Goal: Transaction & Acquisition: Purchase product/service

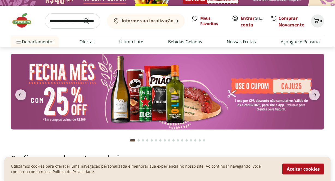
scroll to position [9, 0]
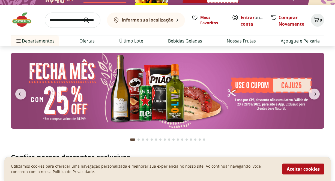
click at [250, 78] on img at bounding box center [167, 91] width 313 height 76
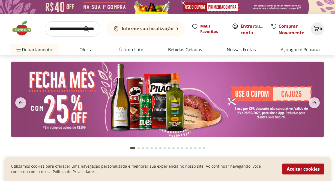
click at [249, 24] on link "Entrar" at bounding box center [247, 26] width 14 height 6
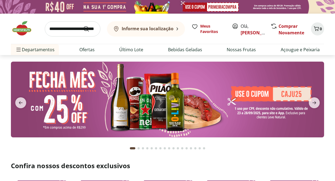
click at [152, 27] on b "Informe sua localização" at bounding box center [148, 29] width 52 height 6
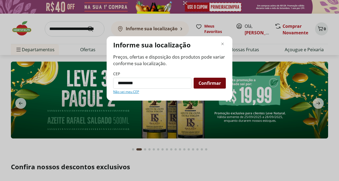
type input "*********"
click at [216, 82] on span "Confirmar" at bounding box center [209, 83] width 22 height 4
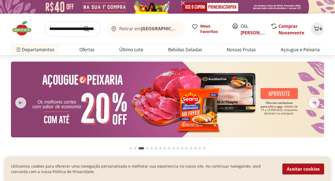
click at [155, 31] on b "[GEOGRAPHIC_DATA]/[GEOGRAPHIC_DATA]" at bounding box center [187, 29] width 92 height 6
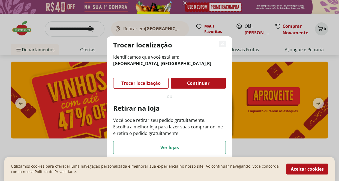
click at [223, 44] on icon "Fechar modal de regionalização" at bounding box center [222, 44] width 7 height 7
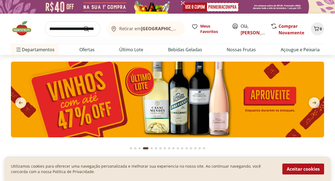
click at [64, 30] on input "search" at bounding box center [73, 28] width 56 height 15
type input "**********"
click at [83, 26] on button "Submit Search" at bounding box center [89, 29] width 13 height 7
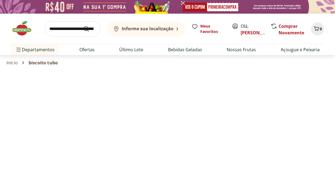
select select "**********"
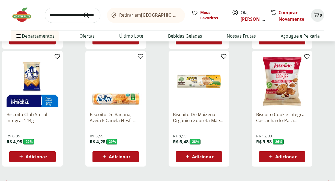
scroll to position [384, 0]
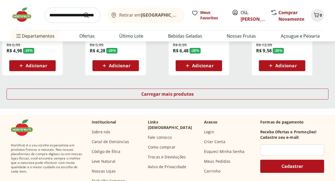
click at [66, 15] on input "search" at bounding box center [73, 15] width 56 height 15
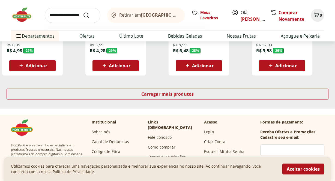
type input "**********"
click at [83, 12] on button "Submit Search" at bounding box center [89, 15] width 13 height 7
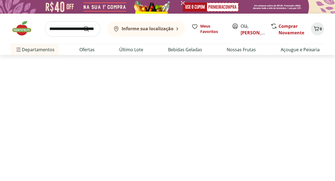
select select "**********"
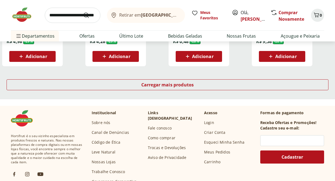
scroll to position [395, 0]
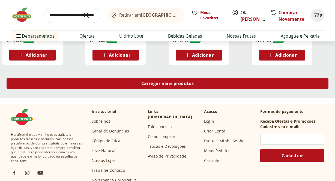
click at [121, 80] on div "Carregar mais produtos" at bounding box center [168, 83] width 322 height 11
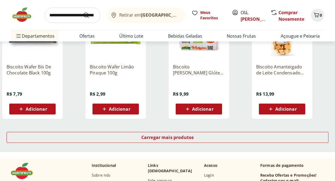
scroll to position [697, 0]
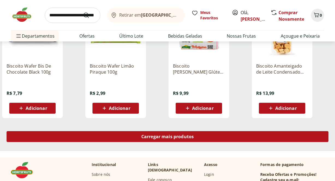
click at [167, 138] on span "Carregar mais produtos" at bounding box center [167, 136] width 53 height 4
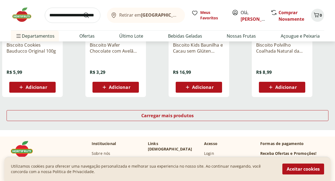
scroll to position [1080, 0]
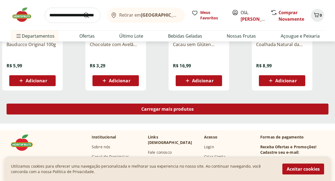
click at [148, 109] on span "Carregar mais produtos" at bounding box center [167, 109] width 53 height 4
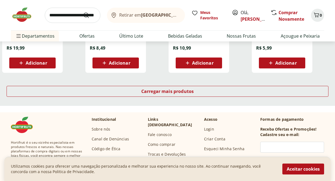
scroll to position [1453, 0]
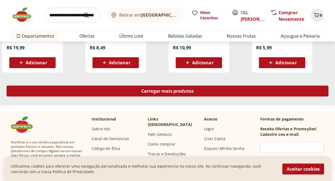
click at [154, 89] on span "Carregar mais produtos" at bounding box center [167, 91] width 53 height 4
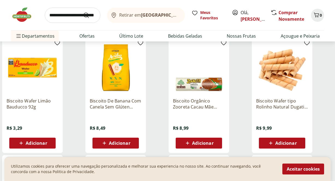
scroll to position [1484, 0]
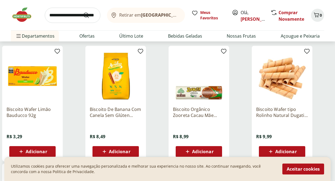
drag, startPoint x: 290, startPoint y: 74, endPoint x: 268, endPoint y: 0, distance: 76.7
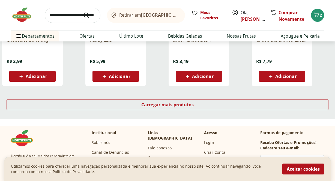
scroll to position [1795, 0]
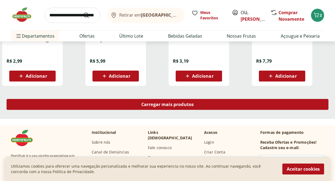
click at [216, 102] on div "Carregar mais produtos" at bounding box center [168, 104] width 322 height 11
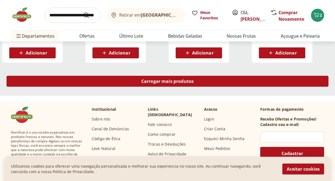
scroll to position [2189, 0]
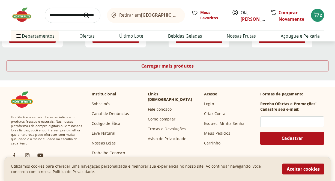
click at [72, 18] on input "search" at bounding box center [73, 15] width 56 height 15
type input "******"
click at [83, 12] on button "Submit Search" at bounding box center [89, 15] width 13 height 7
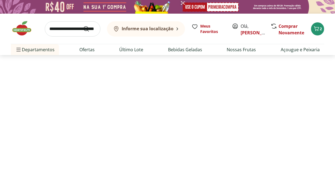
select select "**********"
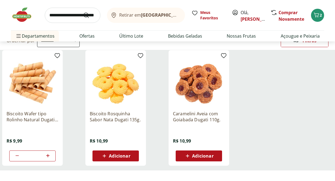
scroll to position [61, 0]
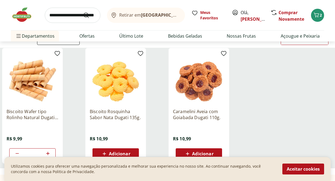
click at [119, 154] on span "Adicionar" at bounding box center [119, 154] width 21 height 4
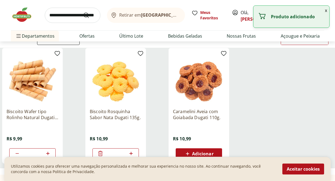
click at [66, 15] on input "search" at bounding box center [73, 15] width 56 height 15
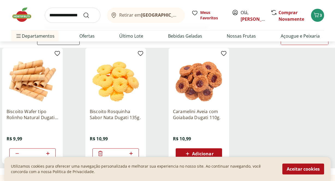
type input "**********"
click at [83, 12] on button "Submit Search" at bounding box center [89, 15] width 13 height 7
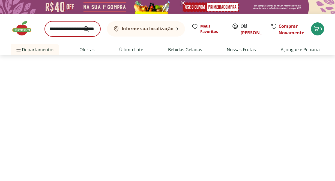
select select "**********"
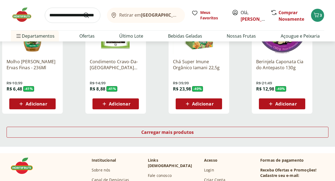
scroll to position [374, 0]
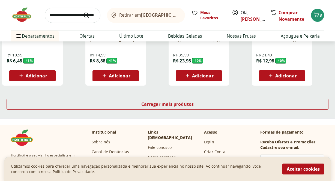
click at [64, 17] on input "search" at bounding box center [73, 15] width 56 height 15
type input "**********"
click at [83, 12] on button "Submit Search" at bounding box center [89, 15] width 13 height 7
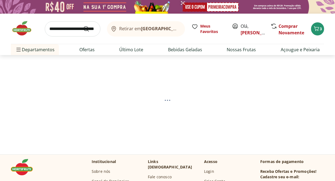
select select "**********"
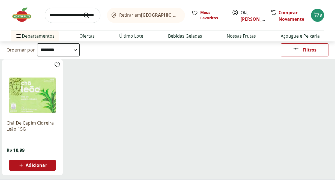
scroll to position [50, 0]
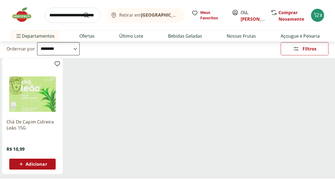
click at [43, 163] on span "Adicionar" at bounding box center [36, 164] width 21 height 4
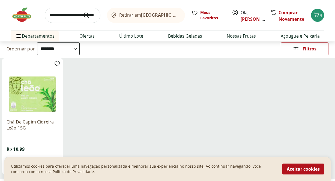
click at [63, 14] on input "search" at bounding box center [73, 15] width 56 height 15
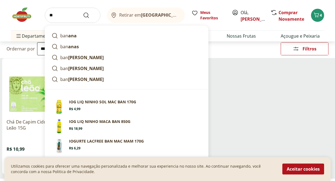
type input "*"
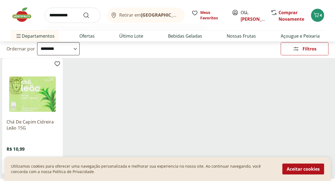
type input "**********"
click at [83, 12] on button "Submit Search" at bounding box center [89, 15] width 13 height 7
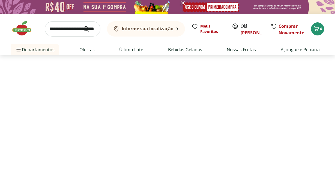
select select "**********"
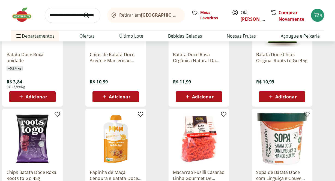
scroll to position [339, 0]
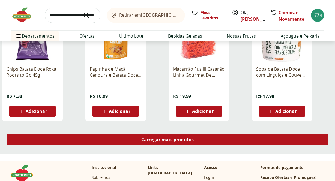
click at [185, 144] on div "Carregar mais produtos" at bounding box center [168, 139] width 322 height 11
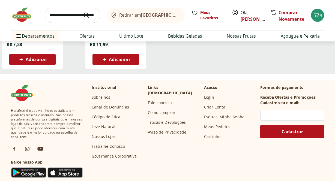
scroll to position [316, 0]
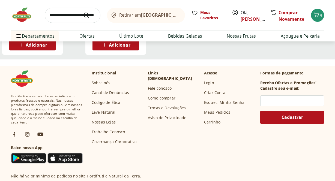
click at [68, 19] on input "search" at bounding box center [73, 15] width 56 height 15
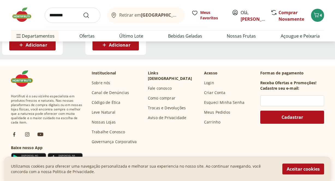
type input "********"
click at [83, 12] on button "Submit Search" at bounding box center [89, 15] width 13 height 7
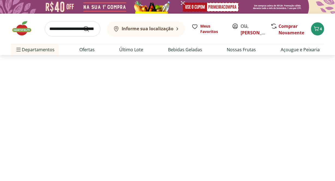
select select "**********"
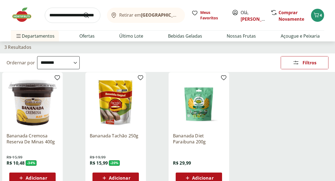
scroll to position [61, 0]
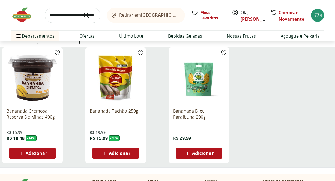
click at [130, 157] on div "Adicionar" at bounding box center [116, 153] width 38 height 10
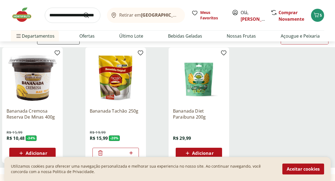
click at [100, 154] on icon at bounding box center [100, 152] width 4 height 5
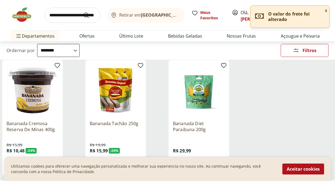
scroll to position [49, 0]
click at [65, 12] on input "search" at bounding box center [73, 15] width 56 height 15
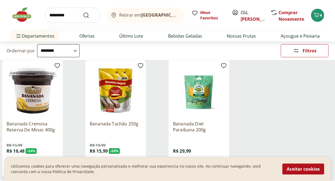
type input "*********"
click at [83, 12] on button "Submit Search" at bounding box center [89, 15] width 13 height 7
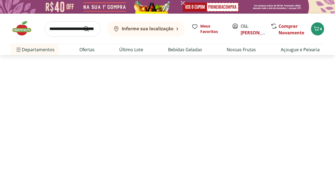
select select "**********"
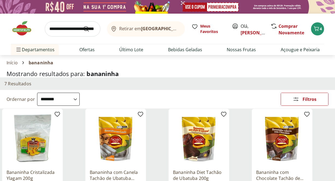
scroll to position [68, 0]
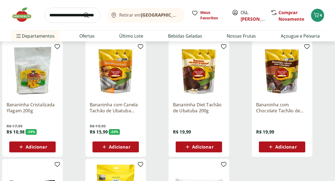
click at [205, 149] on span "Adicionar" at bounding box center [202, 147] width 21 height 4
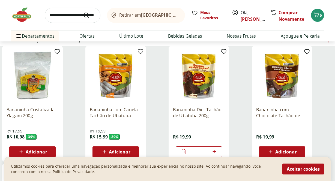
scroll to position [69, 0]
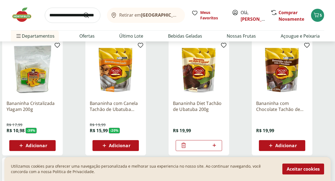
click at [68, 14] on input "search" at bounding box center [73, 15] width 56 height 15
type input "********"
click at [83, 12] on button "Submit Search" at bounding box center [89, 15] width 13 height 7
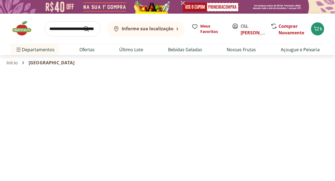
select select "**********"
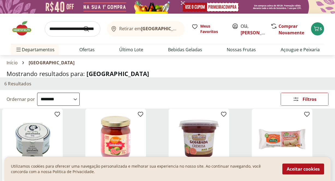
click at [71, 28] on input "search" at bounding box center [73, 28] width 56 height 15
type input "*********"
click at [83, 26] on button "Submit Search" at bounding box center [89, 29] width 13 height 7
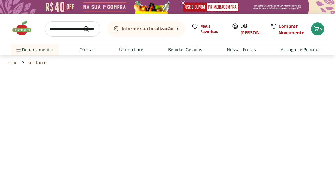
select select "**********"
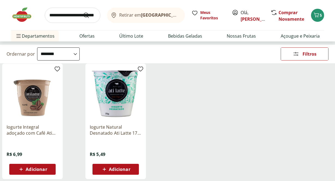
scroll to position [43, 0]
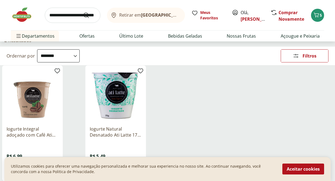
click at [70, 12] on input "search" at bounding box center [73, 15] width 56 height 15
type input "**********"
click at [83, 12] on button "Submit Search" at bounding box center [89, 15] width 13 height 7
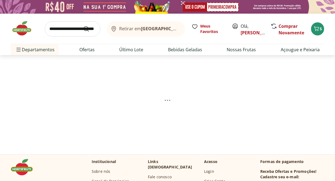
select select "**********"
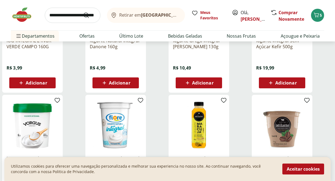
scroll to position [112, 0]
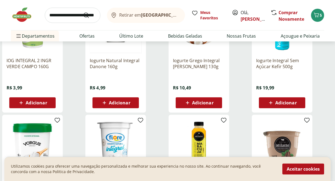
click at [131, 106] on div "Adicionar" at bounding box center [116, 103] width 38 height 10
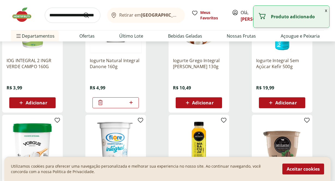
click at [134, 103] on icon at bounding box center [131, 102] width 7 height 7
type input "*"
click at [158, 87] on div "Iogurte Natural Integral Danone 160g R$ 4,99 *" at bounding box center [125, 55] width 81 height 116
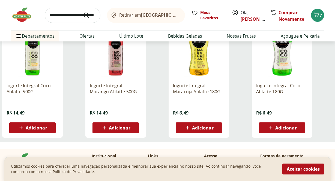
scroll to position [323, 0]
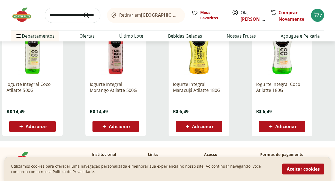
click at [164, 83] on div "Iogurte Integral Morango Atilatte 500G R$ 14,49 Adicionar" at bounding box center [125, 79] width 81 height 116
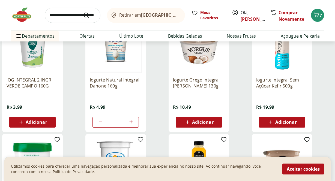
scroll to position [0, 0]
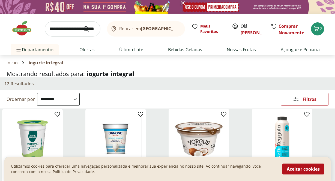
click at [66, 29] on input "search" at bounding box center [73, 28] width 56 height 15
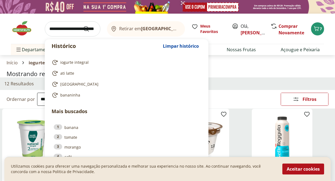
click at [66, 29] on input "search" at bounding box center [73, 28] width 56 height 15
click at [235, 72] on h1 "Mostrando resultados para: iogurte integral" at bounding box center [168, 73] width 322 height 7
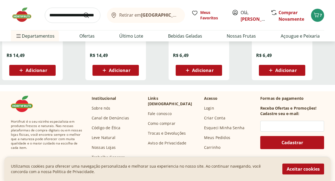
scroll to position [377, 0]
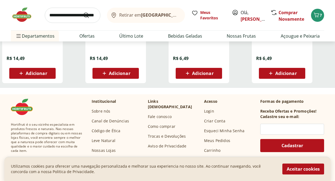
click at [78, 13] on input "search" at bounding box center [73, 15] width 56 height 15
type input "**********"
click at [83, 12] on button "Submit Search" at bounding box center [89, 15] width 13 height 7
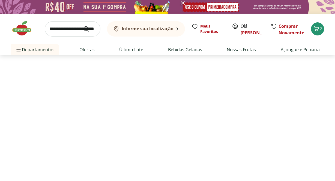
select select "**********"
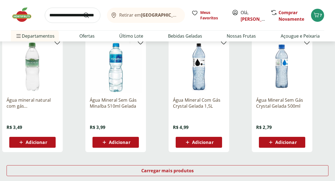
scroll to position [354, 0]
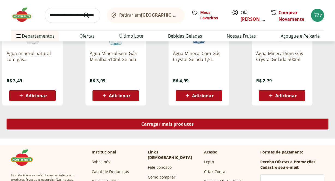
click at [148, 124] on span "Carregar mais produtos" at bounding box center [167, 124] width 53 height 4
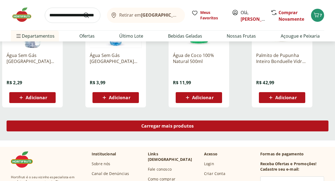
scroll to position [736, 0]
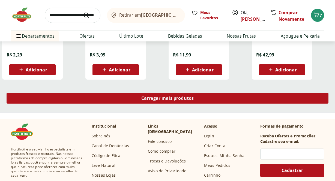
click at [146, 97] on span "Carregar mais produtos" at bounding box center [167, 98] width 53 height 4
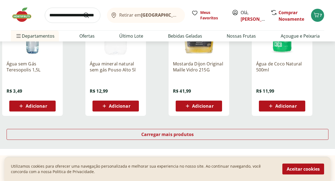
scroll to position [1093, 0]
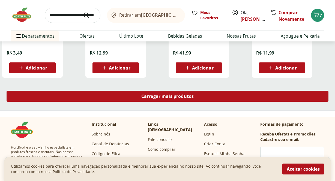
click at [162, 96] on span "Carregar mais produtos" at bounding box center [167, 96] width 53 height 4
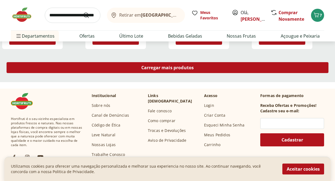
scroll to position [1482, 0]
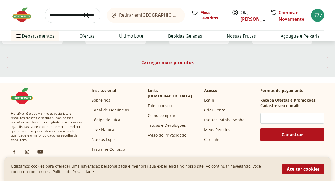
click at [153, 54] on div "Carregar mais produtos" at bounding box center [167, 63] width 335 height 26
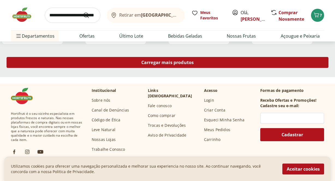
click at [157, 58] on div "Carregar mais produtos" at bounding box center [168, 62] width 322 height 11
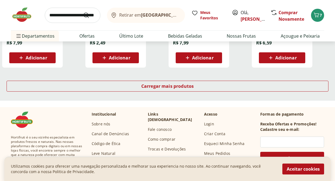
scroll to position [1823, 0]
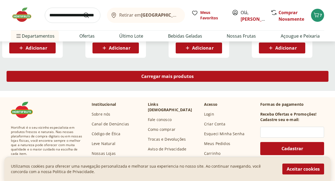
click at [169, 77] on span "Carregar mais produtos" at bounding box center [167, 76] width 53 height 4
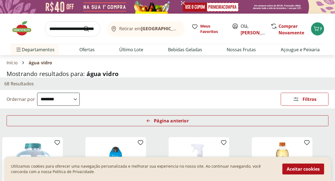
click at [74, 28] on input "search" at bounding box center [73, 28] width 56 height 15
type input "*******"
click at [83, 26] on button "Submit Search" at bounding box center [89, 29] width 13 height 7
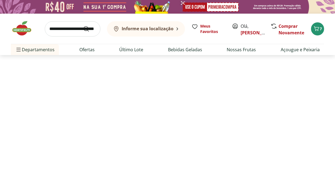
select select "**********"
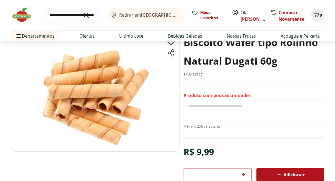
scroll to position [50, 0]
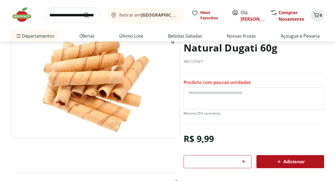
click at [245, 162] on icon at bounding box center [243, 161] width 7 height 7
type input "*"
click at [280, 157] on div "Adicionar" at bounding box center [290, 162] width 59 height 10
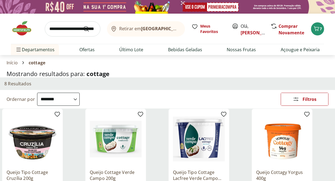
select select "**********"
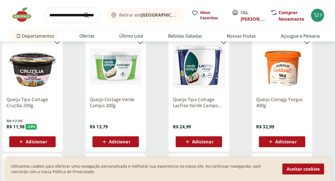
scroll to position [73, 0]
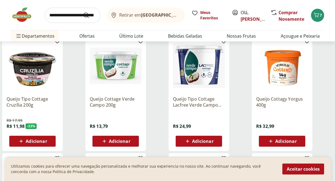
click at [43, 138] on span "Adicionar" at bounding box center [32, 141] width 29 height 7
click at [86, 15] on icon "Submit Search" at bounding box center [86, 15] width 7 height 7
click at [72, 17] on input "search" at bounding box center [73, 15] width 56 height 15
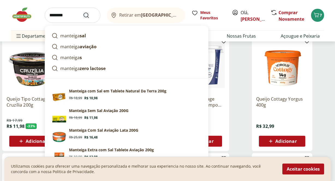
type input "********"
click at [87, 15] on icon "Submit Search" at bounding box center [86, 15] width 7 height 7
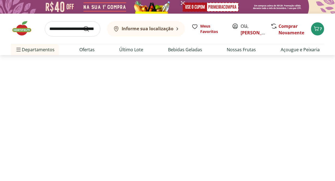
select select "**********"
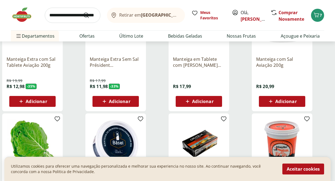
scroll to position [235, 0]
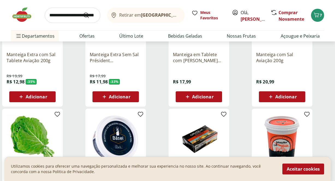
click at [43, 98] on span "Adicionar" at bounding box center [36, 97] width 21 height 4
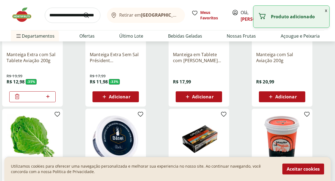
click at [48, 96] on icon at bounding box center [47, 96] width 3 height 3
type input "*"
click at [77, 89] on div "Manteiga Extra com Sal Tablete Aviação 200g R$ 19,99 R$ 12,98 - 35 % *" at bounding box center [42, 49] width 81 height 116
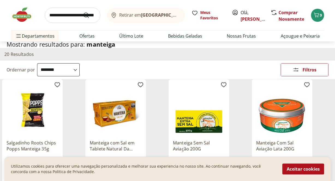
scroll to position [0, 0]
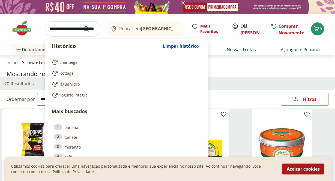
click at [76, 29] on input "search" at bounding box center [73, 28] width 56 height 15
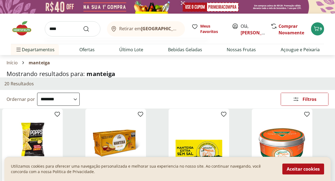
type input "****"
click at [83, 26] on button "Submit Search" at bounding box center [89, 29] width 13 height 7
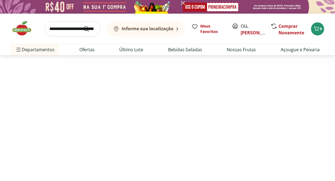
select select "**********"
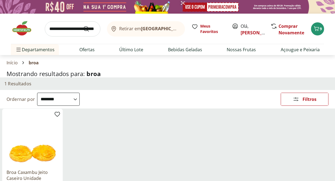
click at [63, 30] on input "search" at bounding box center [73, 28] width 56 height 15
type input "*******"
click at [83, 26] on button "Submit Search" at bounding box center [89, 29] width 13 height 7
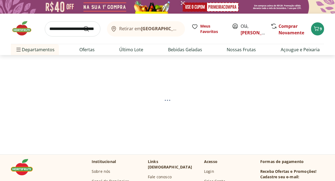
select select "**********"
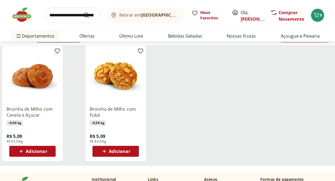
scroll to position [74, 0]
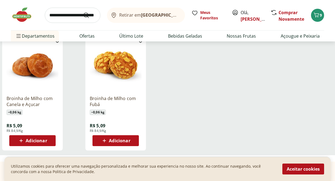
click at [41, 143] on span "Adicionar" at bounding box center [36, 140] width 21 height 4
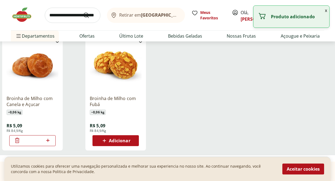
click at [50, 139] on icon at bounding box center [47, 140] width 7 height 7
type input "*"
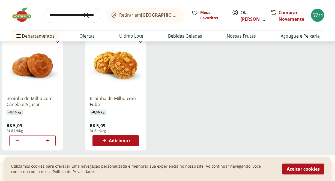
click at [69, 17] on input "search" at bounding box center [73, 15] width 56 height 15
type input "*"
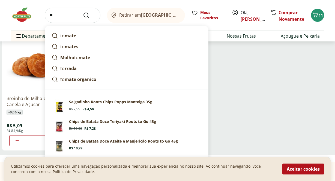
type input "*"
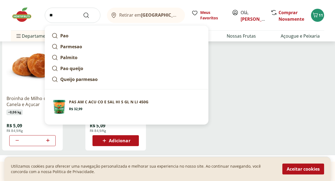
type input "*"
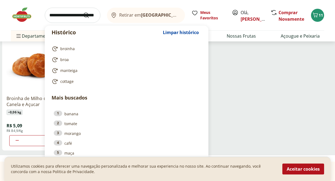
click at [255, 73] on ul "Broinha de Milho com Canela e Açucar ~ 0,06 kg R$ 5,09 R$ 84,9/Kg * Broinha de …" at bounding box center [167, 95] width 330 height 120
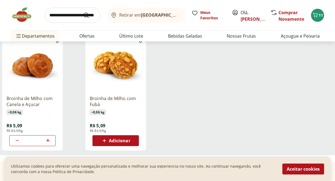
scroll to position [0, 0]
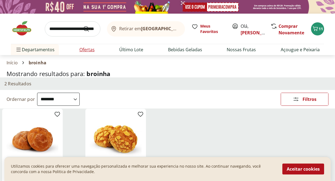
click at [95, 51] on li "Ofertas" at bounding box center [87, 49] width 24 height 11
click at [90, 51] on link "Ofertas" at bounding box center [86, 49] width 15 height 7
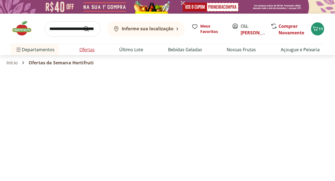
select select "**********"
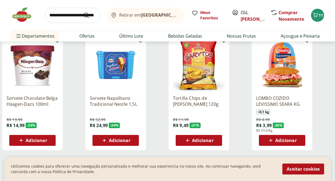
scroll to position [394, 0]
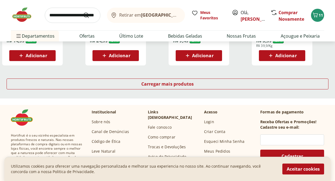
click at [71, 16] on input "search" at bounding box center [73, 15] width 56 height 15
type input "*****"
click at [83, 12] on button "Submit Search" at bounding box center [89, 15] width 13 height 7
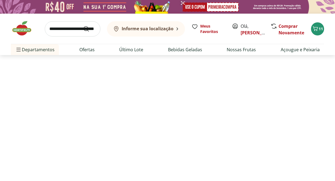
select select "**********"
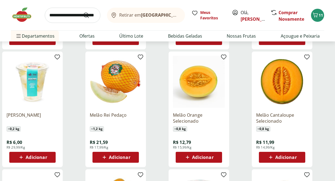
scroll to position [175, 0]
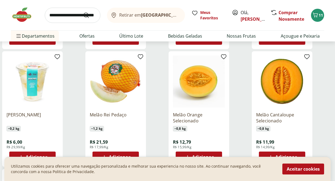
click at [161, 84] on div "Melão Rei Pedaço ~ 1,2 kg R$ 21,59 R$ 17,99/Kg Adicionar" at bounding box center [125, 109] width 81 height 116
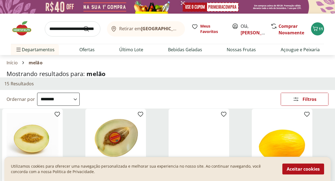
scroll to position [87, 0]
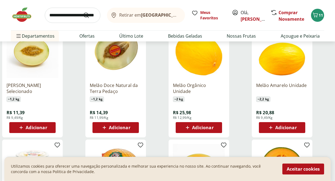
click at [42, 132] on div "Adicionar" at bounding box center [33, 128] width 38 height 10
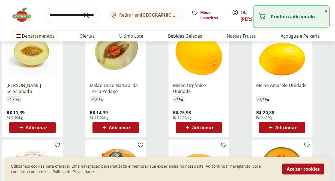
scroll to position [179, 0]
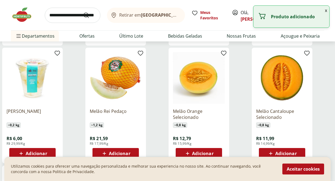
click at [76, 14] on input "search" at bounding box center [73, 15] width 56 height 15
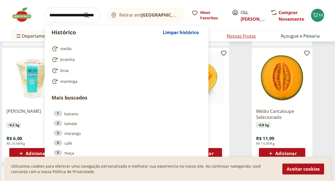
click at [243, 33] on link "Nossas Frutas" at bounding box center [240, 36] width 29 height 7
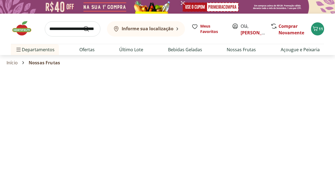
select select "**********"
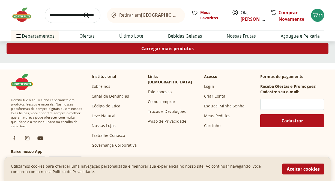
scroll to position [424, 0]
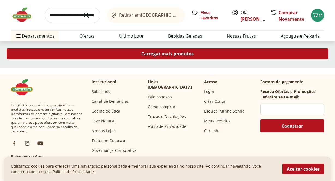
click at [174, 55] on span "Carregar mais produtos" at bounding box center [167, 54] width 53 height 4
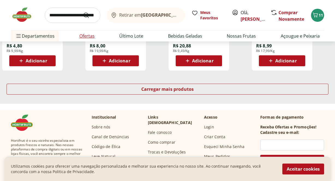
scroll to position [746, 0]
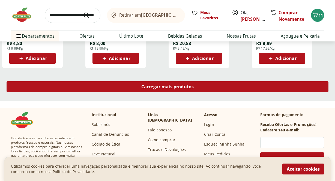
click at [158, 88] on span "Carregar mais produtos" at bounding box center [167, 86] width 53 height 4
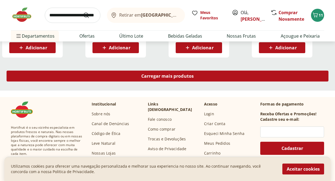
scroll to position [1113, 0]
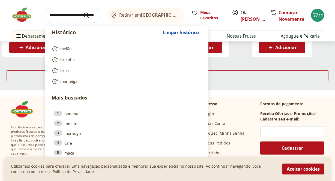
click at [69, 14] on input "search" at bounding box center [73, 15] width 56 height 15
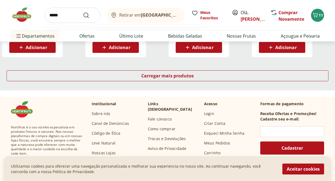
type input "*****"
click button "Submit Search" at bounding box center [89, 15] width 13 height 7
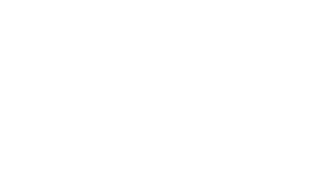
select select "**********"
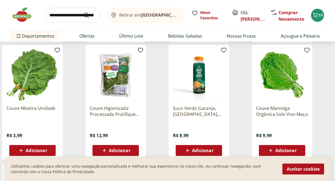
scroll to position [190, 0]
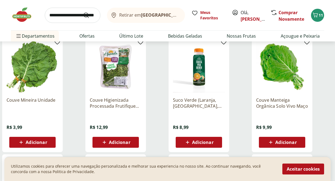
click at [68, 16] on input "search" at bounding box center [73, 15] width 56 height 15
type input "**********"
click at [83, 12] on button "Submit Search" at bounding box center [89, 15] width 13 height 7
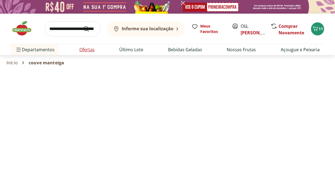
select select "**********"
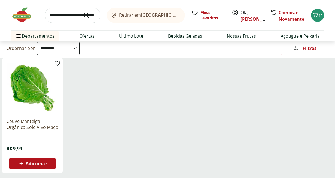
scroll to position [54, 0]
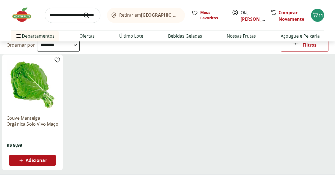
click at [64, 19] on input "search" at bounding box center [73, 15] width 56 height 15
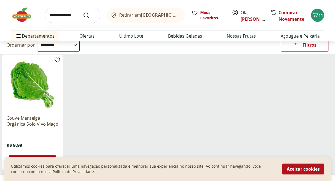
type input "**********"
click at [83, 12] on button "Submit Search" at bounding box center [89, 15] width 13 height 7
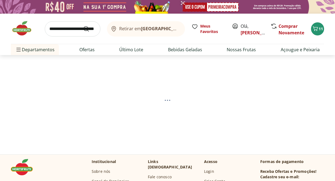
select select "**********"
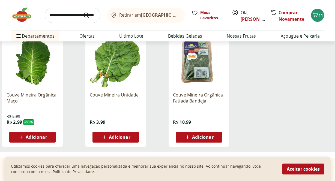
scroll to position [79, 0]
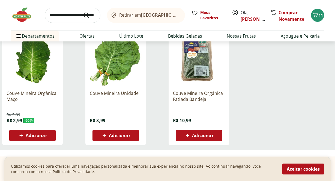
click at [49, 134] on div "Adicionar" at bounding box center [33, 136] width 38 height 10
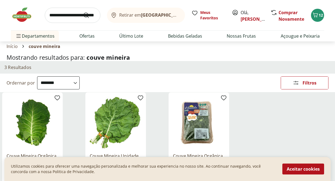
scroll to position [8, 0]
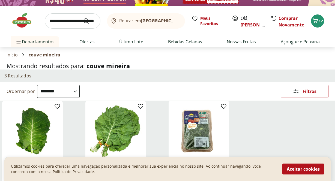
click at [69, 27] on input "search" at bounding box center [73, 20] width 56 height 15
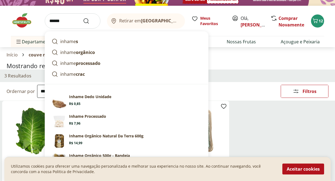
type input "******"
click at [83, 18] on button "Submit Search" at bounding box center [89, 21] width 13 height 7
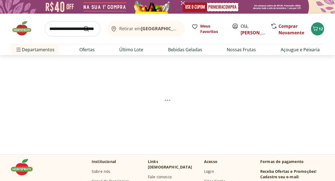
select select "**********"
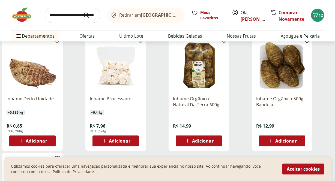
scroll to position [78, 0]
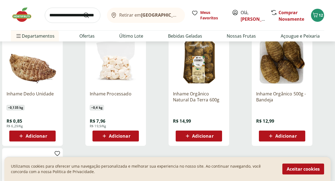
click at [41, 137] on span "Adicionar" at bounding box center [36, 136] width 21 height 4
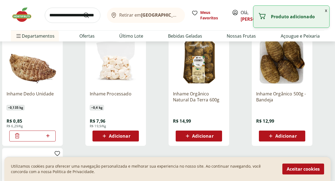
click at [47, 135] on icon at bounding box center [47, 135] width 3 height 3
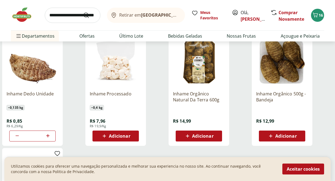
click at [47, 135] on icon at bounding box center [47, 135] width 3 height 3
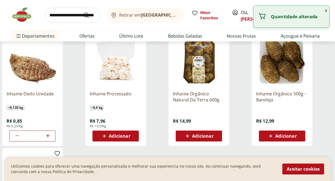
click at [47, 135] on icon at bounding box center [47, 135] width 3 height 3
type input "*"
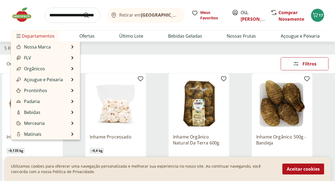
scroll to position [0, 0]
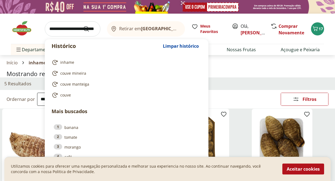
click at [66, 25] on input "search" at bounding box center [73, 28] width 56 height 15
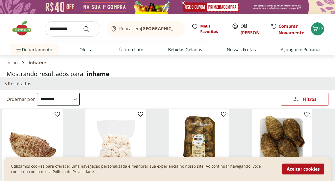
type input "**********"
click at [83, 26] on button "Submit Search" at bounding box center [89, 29] width 13 height 7
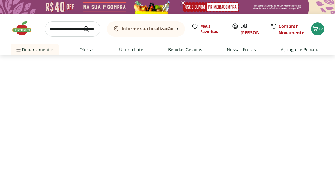
select select "**********"
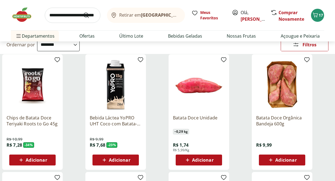
scroll to position [56, 0]
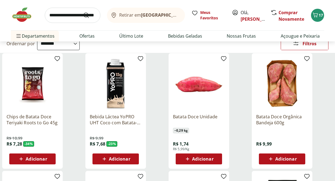
click at [215, 162] on div "Adicionar" at bounding box center [199, 159] width 38 height 10
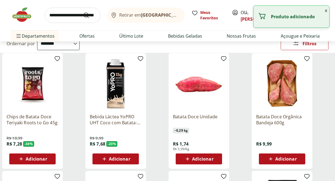
click at [216, 159] on div "Adicionar" at bounding box center [199, 159] width 38 height 10
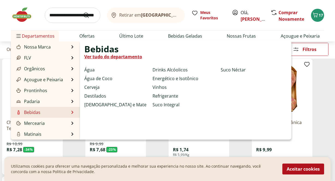
scroll to position [59, 0]
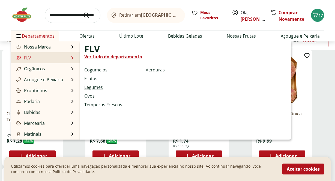
click at [95, 86] on link "Legumes" at bounding box center [93, 87] width 19 height 7
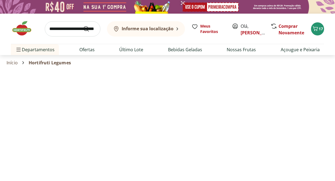
select select "**********"
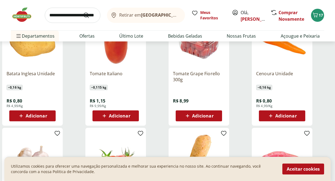
scroll to position [216, 0]
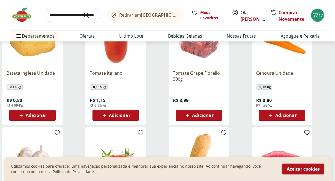
click at [123, 117] on span "Adicionar" at bounding box center [119, 115] width 21 height 4
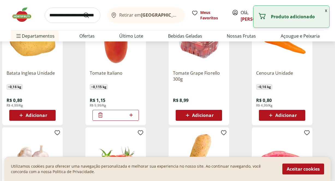
click at [133, 113] on icon at bounding box center [131, 115] width 7 height 7
type input "*"
click at [158, 104] on div "Tomate Italiano ~ 0,115 kg R$ 1,15 R$ 9,99/Kg *" at bounding box center [125, 68] width 81 height 116
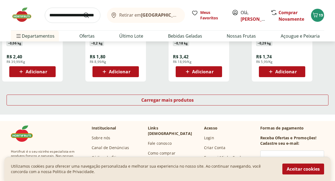
scroll to position [379, 0]
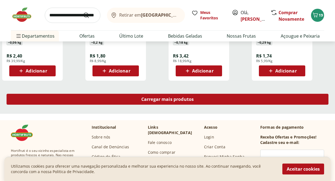
click at [163, 102] on div "Carregar mais produtos" at bounding box center [168, 99] width 322 height 11
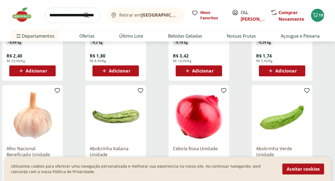
click at [156, 109] on div "Abobrinha Italiana Unidade ~ 0,385 kg R$ 1,92 R$ 4,99/Kg Adicionar" at bounding box center [125, 143] width 81 height 116
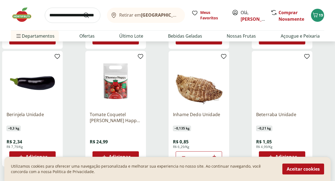
scroll to position [686, 0]
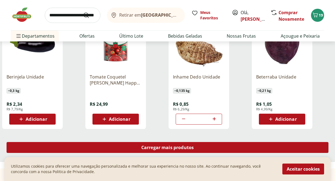
click at [150, 155] on link "Carregar mais produtos" at bounding box center [168, 148] width 322 height 13
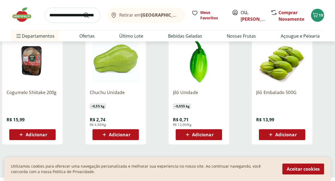
scroll to position [1072, 0]
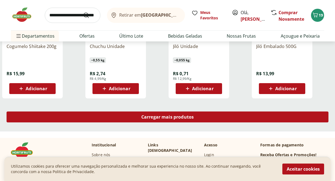
click at [167, 122] on div "Carregar mais produtos" at bounding box center [168, 116] width 322 height 11
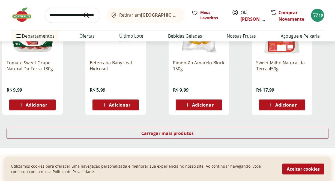
scroll to position [1475, 0]
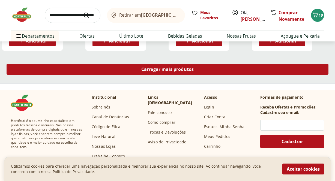
click at [166, 75] on link "Carregar mais produtos" at bounding box center [168, 70] width 322 height 13
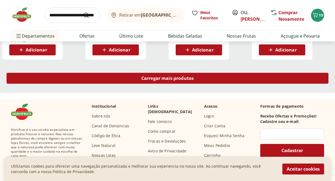
scroll to position [1822, 0]
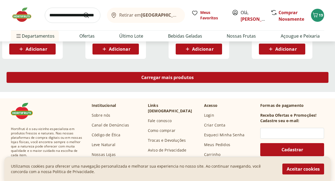
click at [175, 75] on span "Carregar mais produtos" at bounding box center [167, 77] width 53 height 4
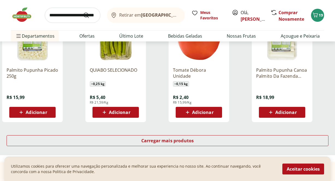
scroll to position [2154, 0]
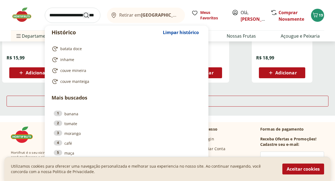
click at [83, 18] on form at bounding box center [73, 15] width 56 height 15
click at [85, 16] on icon "Submit Search" at bounding box center [86, 15] width 7 height 7
click at [52, 16] on input "search" at bounding box center [73, 15] width 56 height 15
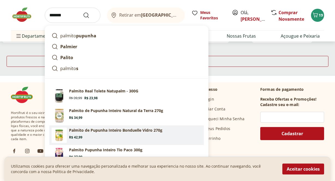
scroll to position [2198, 0]
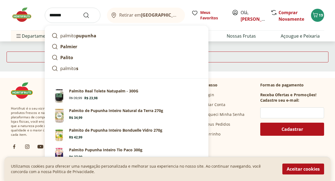
type input "*******"
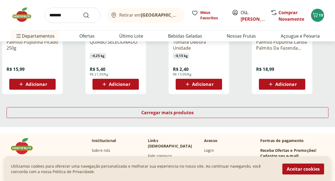
scroll to position [2139, 0]
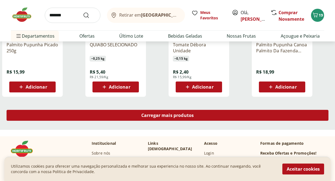
click at [222, 115] on div "Carregar mais produtos" at bounding box center [168, 115] width 322 height 11
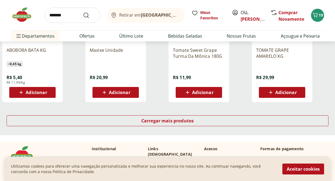
scroll to position [2505, 0]
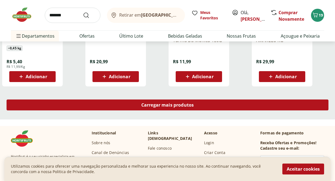
click at [233, 105] on div "Carregar mais produtos" at bounding box center [168, 104] width 322 height 11
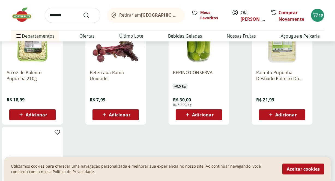
scroll to position [179, 0]
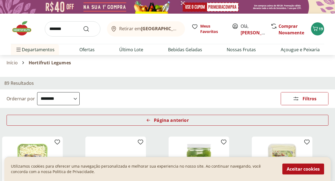
select select "**********"
click at [84, 30] on icon "Submit Search" at bounding box center [86, 29] width 7 height 7
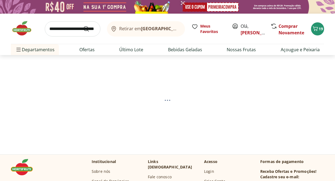
click at [70, 32] on input "search" at bounding box center [73, 28] width 56 height 15
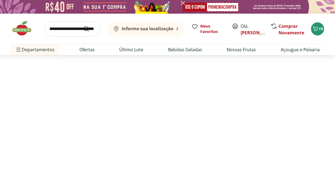
select select "**********"
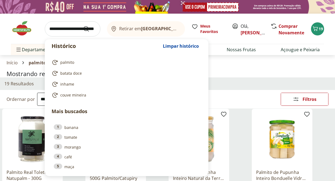
click at [69, 33] on input "search" at bounding box center [73, 28] width 56 height 15
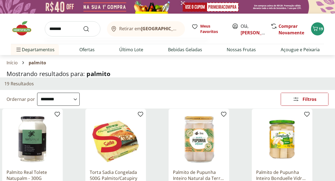
type input "*******"
click at [83, 26] on button "Submit Search" at bounding box center [89, 29] width 13 height 7
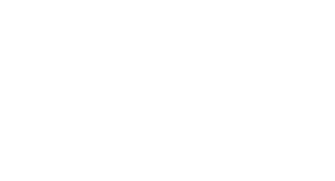
select select "**********"
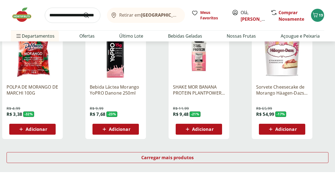
scroll to position [324, 0]
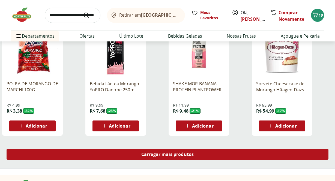
click at [175, 156] on span "Carregar mais produtos" at bounding box center [167, 154] width 53 height 4
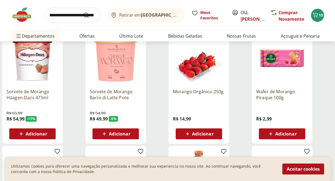
scroll to position [436, 0]
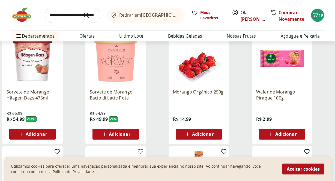
click at [208, 129] on div "Adicionar" at bounding box center [199, 134] width 38 height 10
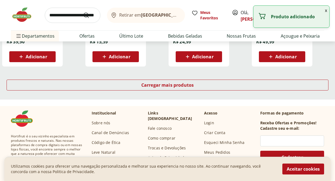
scroll to position [749, 0]
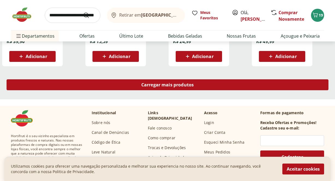
click at [211, 80] on div "Carregar mais produtos" at bounding box center [168, 84] width 322 height 11
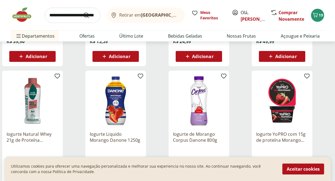
click at [240, 98] on div "Iogurte de Morango Corpus Danone 800g R$ 18,99 Adicionar" at bounding box center [208, 129] width 81 height 116
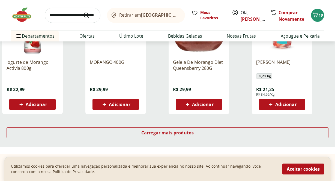
scroll to position [1058, 0]
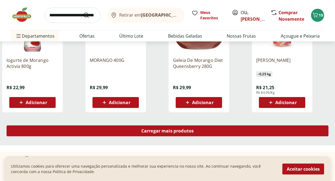
click at [215, 130] on div "Carregar mais produtos" at bounding box center [168, 130] width 322 height 11
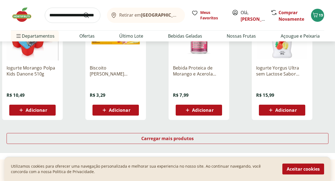
scroll to position [1406, 0]
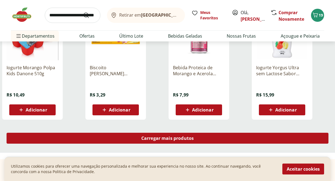
click at [218, 143] on div "Carregar mais produtos" at bounding box center [168, 138] width 322 height 11
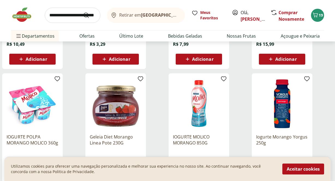
scroll to position [1458, 0]
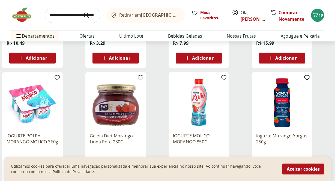
click at [233, 110] on div "IOGURTE MOLICO MORANGO 850G R$ 19,49 Adicionar" at bounding box center [208, 130] width 81 height 116
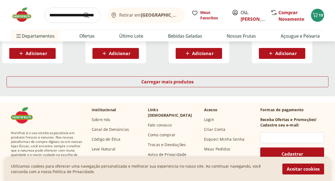
scroll to position [1823, 0]
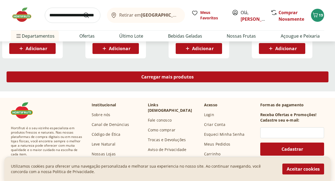
click at [205, 73] on div "Carregar mais produtos" at bounding box center [168, 76] width 322 height 11
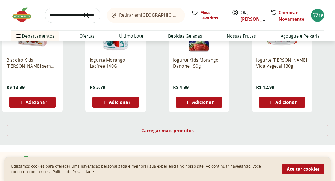
scroll to position [2125, 0]
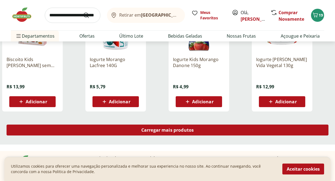
click at [218, 128] on div "Carregar mais produtos" at bounding box center [168, 130] width 322 height 11
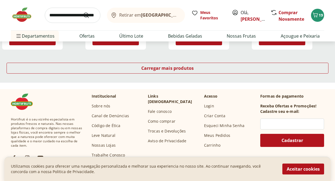
scroll to position [2538, 0]
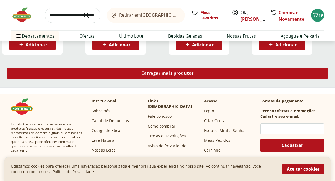
click at [181, 73] on span "Carregar mais produtos" at bounding box center [167, 73] width 53 height 4
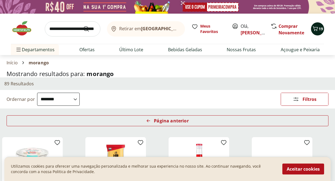
click at [311, 31] on button "19" at bounding box center [317, 28] width 13 height 13
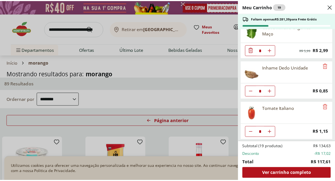
scroll to position [298, 0]
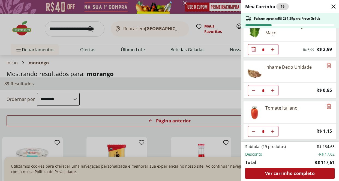
click at [218, 93] on div "Meu Carrinho 19 Faltam apenas R$ 281,39 para Frete Grátis Biscoito Wafer tipo R…" at bounding box center [169, 90] width 339 height 181
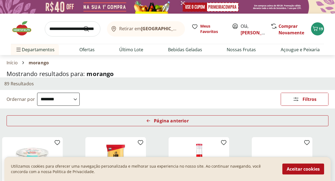
click at [23, 30] on img at bounding box center [24, 28] width 27 height 16
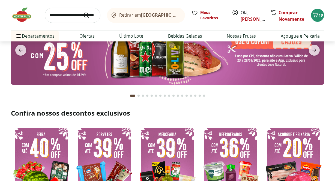
scroll to position [55, 0]
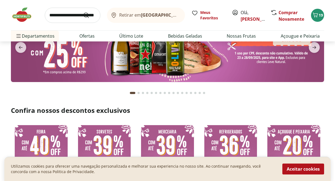
type input "*"
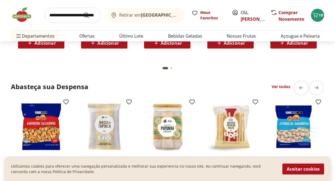
scroll to position [862, 0]
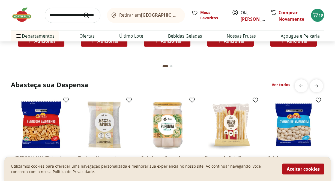
click at [74, 15] on input "search" at bounding box center [73, 15] width 56 height 15
type input "********"
click button "Submit Search" at bounding box center [89, 15] width 13 height 7
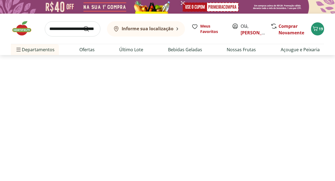
select select "**********"
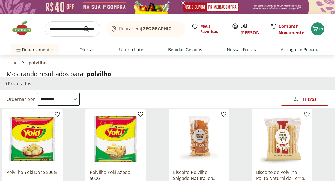
scroll to position [64, 0]
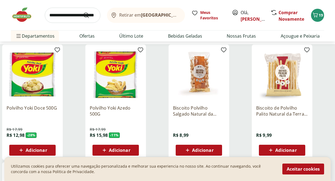
click at [290, 148] on span "Adicionar" at bounding box center [285, 150] width 21 height 4
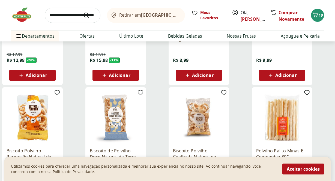
click at [66, 16] on input "search" at bounding box center [73, 15] width 56 height 15
type input "*****"
click at [83, 12] on button "Submit Search" at bounding box center [89, 15] width 13 height 7
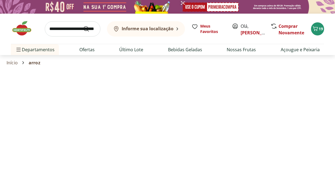
select select "**********"
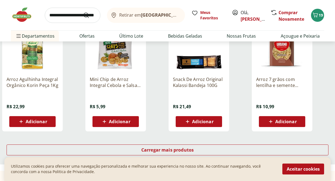
scroll to position [331, 0]
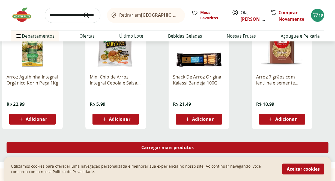
click at [150, 149] on span "Carregar mais produtos" at bounding box center [167, 147] width 53 height 4
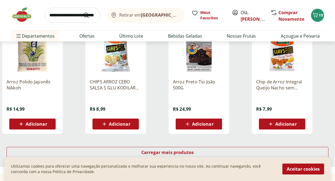
scroll to position [696, 0]
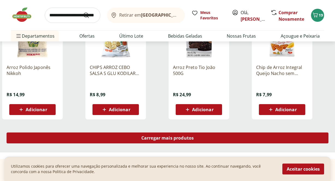
click at [166, 137] on span "Carregar mais produtos" at bounding box center [167, 138] width 53 height 4
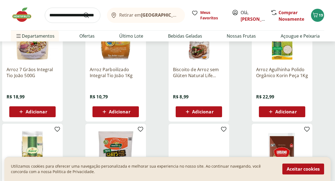
scroll to position [215, 0]
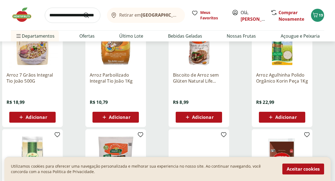
click at [124, 119] on span "Adicionar" at bounding box center [119, 117] width 21 height 4
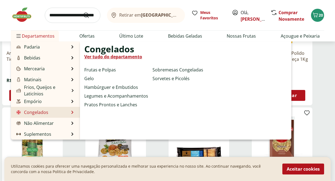
scroll to position [253, 0]
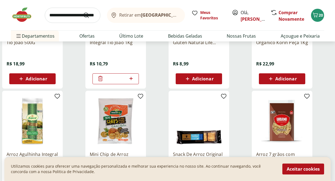
click at [65, 17] on input "search" at bounding box center [73, 15] width 56 height 15
type input "*****"
click at [83, 12] on button "Submit Search" at bounding box center [89, 15] width 13 height 7
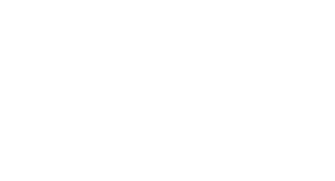
select select "**********"
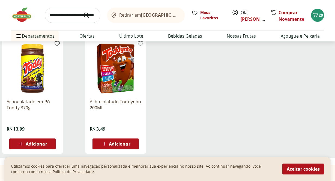
scroll to position [73, 0]
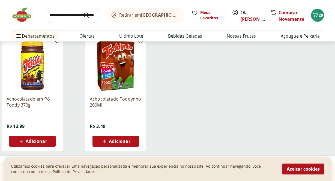
click at [129, 145] on div "Adicionar" at bounding box center [116, 141] width 38 height 10
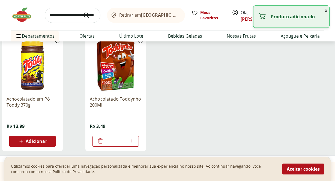
click at [132, 143] on icon at bounding box center [131, 141] width 7 height 7
type input "*"
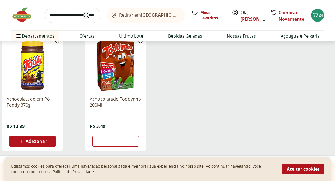
click at [86, 14] on icon "Submit Search" at bounding box center [86, 15] width 7 height 7
click at [77, 17] on input "search" at bounding box center [73, 15] width 56 height 15
type input "**********"
click at [83, 12] on button "Submit Search" at bounding box center [89, 15] width 13 height 7
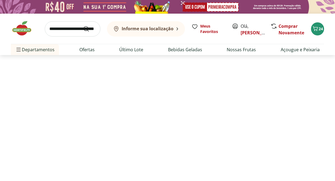
select select "**********"
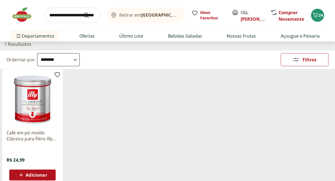
scroll to position [42, 0]
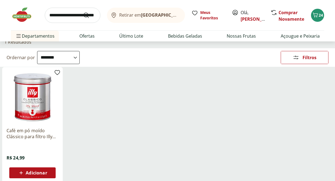
click at [65, 18] on input "search" at bounding box center [73, 15] width 56 height 15
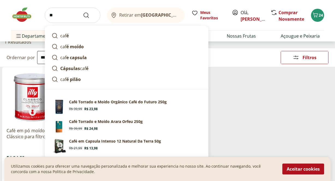
type input "*"
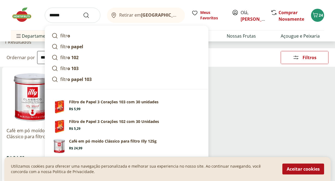
type input "******"
click at [83, 12] on button "Submit Search" at bounding box center [89, 15] width 13 height 7
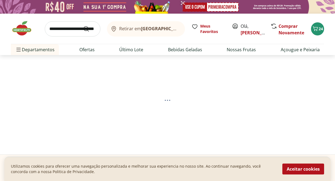
select select "**********"
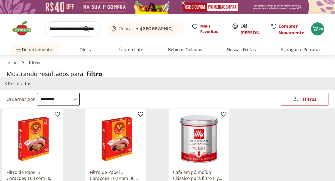
scroll to position [13, 0]
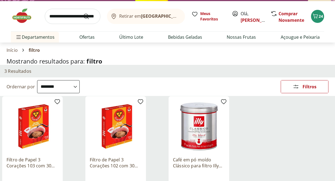
click at [82, 18] on input "search" at bounding box center [73, 16] width 56 height 15
type input "**********"
click at [83, 13] on button "Submit Search" at bounding box center [89, 16] width 13 height 7
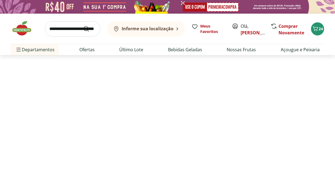
select select "**********"
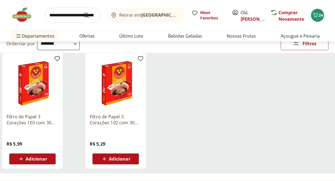
scroll to position [58, 0]
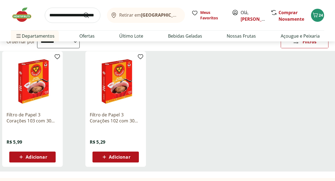
click at [127, 160] on div "Adicionar" at bounding box center [116, 157] width 38 height 10
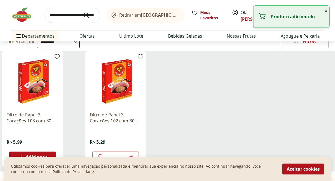
click at [65, 15] on input "search" at bounding box center [73, 15] width 56 height 15
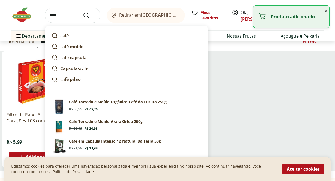
type input "****"
click at [83, 12] on button "Submit Search" at bounding box center [89, 15] width 13 height 7
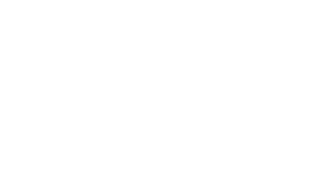
select select "**********"
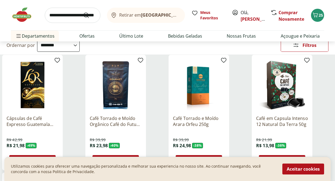
scroll to position [54, 0]
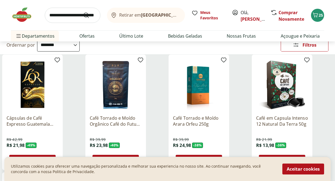
click at [206, 90] on img at bounding box center [199, 85] width 52 height 52
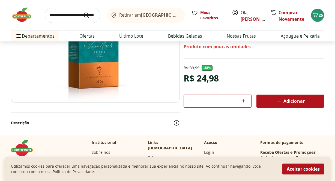
scroll to position [86, 0]
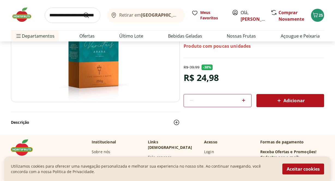
click at [284, 101] on span "Adicionar" at bounding box center [290, 100] width 29 height 7
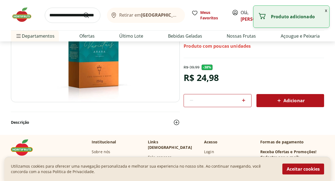
scroll to position [54, 0]
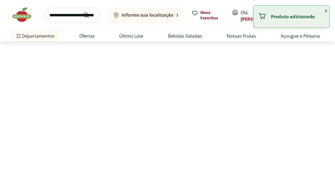
select select "**********"
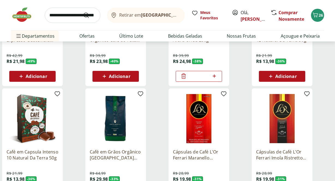
scroll to position [148, 0]
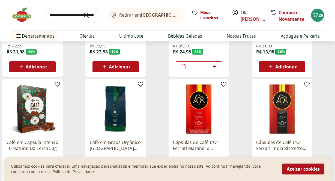
click at [120, 117] on img at bounding box center [116, 109] width 52 height 52
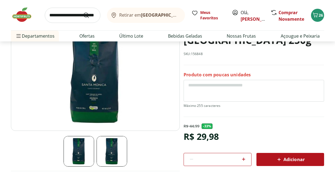
scroll to position [58, 0]
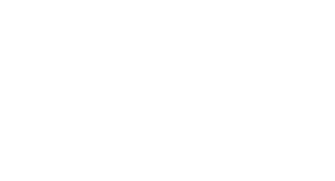
scroll to position [148, 0]
select select "**********"
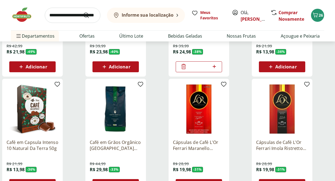
type input "*"
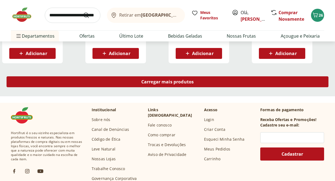
scroll to position [401, 0]
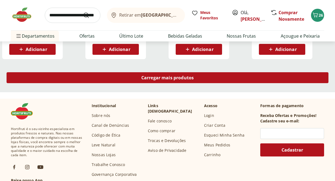
click at [154, 74] on div "Carregar mais produtos" at bounding box center [168, 77] width 322 height 11
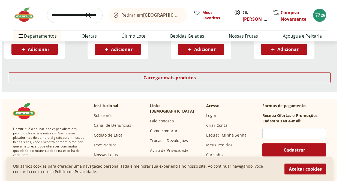
scroll to position [756, 0]
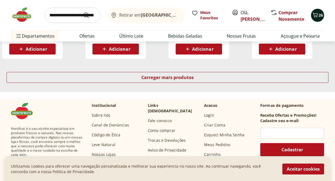
click at [314, 10] on button "26" at bounding box center [317, 15] width 13 height 13
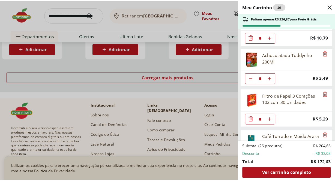
scroll to position [461, 0]
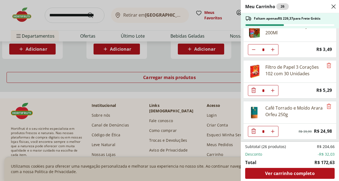
click at [228, 71] on div "Meu Carrinho 26 Faltam apenas R$ 226,37 para Frete Grátis Biscoito Wafer tipo R…" at bounding box center [169, 90] width 339 height 181
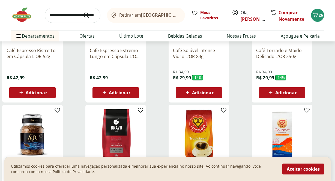
scroll to position [579, 0]
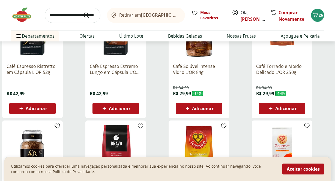
click at [68, 18] on input "search" at bounding box center [73, 15] width 56 height 15
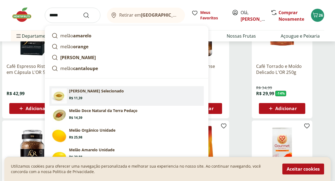
click at [137, 96] on section "Melão Amarelo Selecionado Price: R$ 11,39" at bounding box center [135, 94] width 132 height 12
type input "**********"
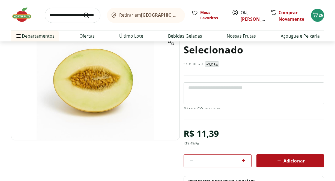
scroll to position [55, 0]
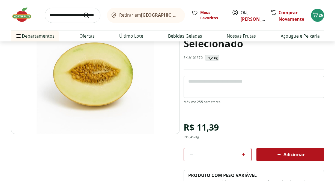
click at [271, 150] on div "Adicionar" at bounding box center [290, 155] width 59 height 10
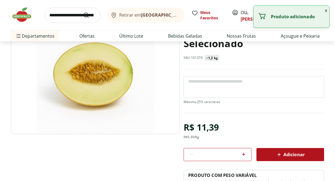
click at [71, 16] on input "search" at bounding box center [73, 15] width 56 height 15
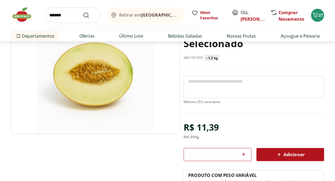
type input "*******"
click at [83, 12] on button "Submit Search" at bounding box center [89, 15] width 13 height 7
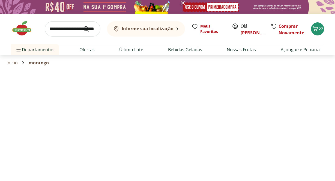
select select "**********"
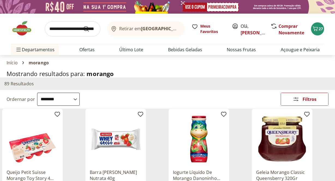
click at [108, 97] on div "**********" at bounding box center [167, 99] width 335 height 19
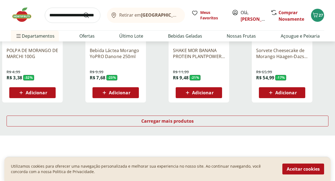
scroll to position [365, 0]
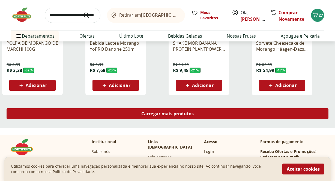
click at [170, 114] on span "Carregar mais produtos" at bounding box center [167, 113] width 53 height 4
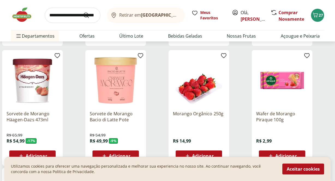
scroll to position [420, 0]
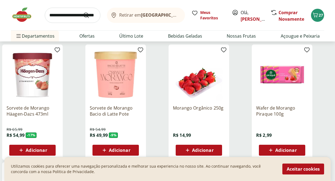
drag, startPoint x: 206, startPoint y: 148, endPoint x: 167, endPoint y: 93, distance: 67.3
click at [206, 148] on span "Adicionar" at bounding box center [202, 150] width 21 height 4
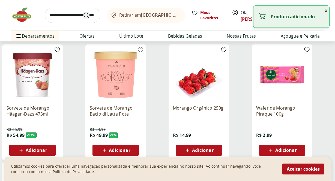
click at [88, 17] on icon "Submit Search" at bounding box center [86, 15] width 7 height 7
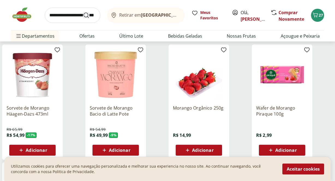
click at [85, 13] on icon "Submit Search" at bounding box center [86, 15] width 7 height 7
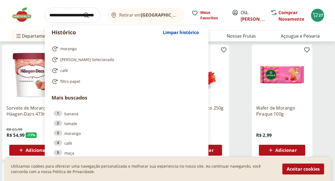
click at [74, 15] on input "search" at bounding box center [73, 15] width 56 height 15
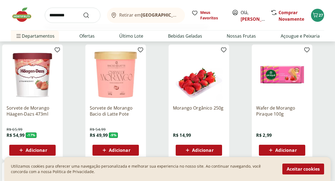
type input "*********"
click at [83, 12] on button "Submit Search" at bounding box center [89, 15] width 13 height 7
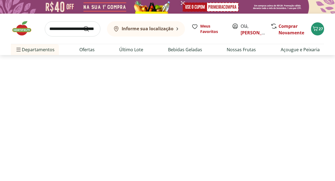
select select "**********"
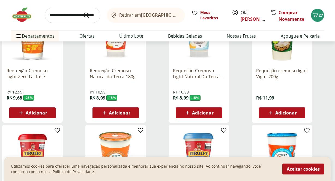
scroll to position [98, 0]
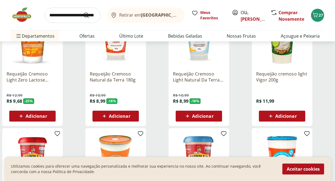
click at [133, 120] on div "Adicionar" at bounding box center [116, 116] width 38 height 10
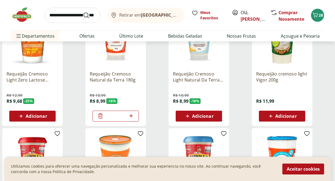
click at [86, 14] on icon "Submit Search" at bounding box center [86, 15] width 7 height 7
click at [66, 16] on input "search" at bounding box center [73, 15] width 56 height 15
type input "*******"
click at [83, 12] on button "Submit Search" at bounding box center [89, 15] width 13 height 7
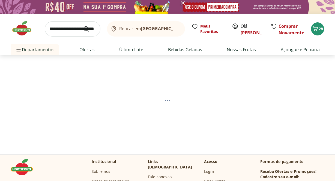
select select "**********"
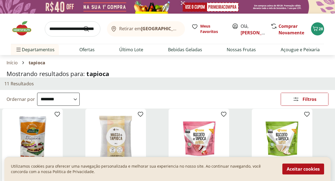
scroll to position [62, 0]
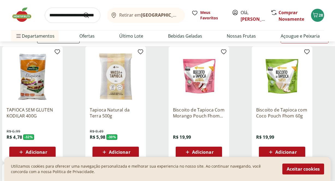
click at [131, 150] on div "Adicionar" at bounding box center [116, 152] width 38 height 10
click at [62, 13] on input "search" at bounding box center [73, 15] width 56 height 15
type input "******"
click at [83, 12] on button "Submit Search" at bounding box center [89, 15] width 13 height 7
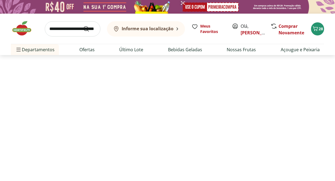
select select "**********"
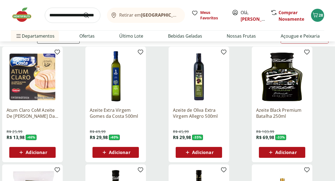
scroll to position [62, 0]
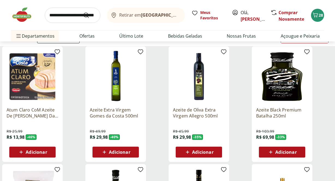
click at [128, 152] on span "Adicionar" at bounding box center [119, 152] width 21 height 4
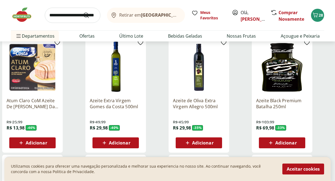
scroll to position [75, 0]
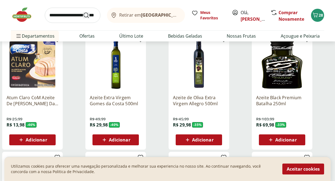
click at [87, 17] on use "Submit Search" at bounding box center [86, 15] width 7 height 7
click at [69, 19] on input "search" at bounding box center [73, 15] width 56 height 15
type input "**********"
click at [83, 12] on button "Submit Search" at bounding box center [89, 15] width 13 height 7
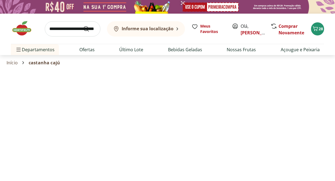
select select "**********"
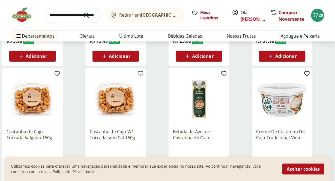
scroll to position [159, 0]
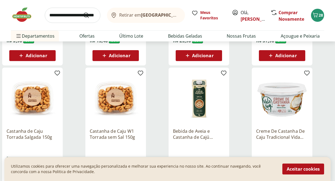
click at [124, 58] on span "Adicionar" at bounding box center [119, 55] width 21 height 4
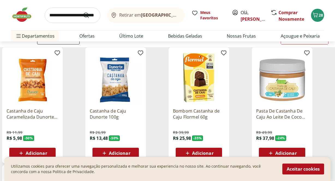
scroll to position [49, 0]
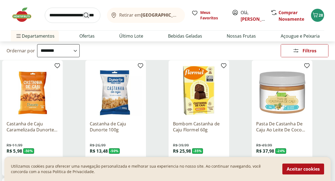
click at [87, 14] on icon "Submit Search" at bounding box center [86, 15] width 7 height 7
click at [67, 14] on input "search" at bounding box center [73, 15] width 56 height 15
type input "*******"
click at [83, 12] on button "Submit Search" at bounding box center [89, 15] width 13 height 7
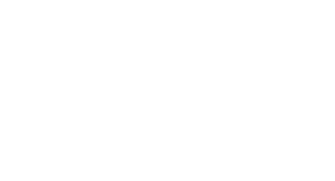
select select "**********"
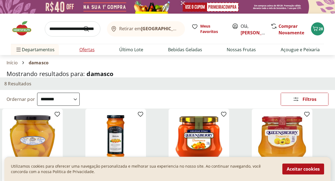
click at [89, 49] on link "Ofertas" at bounding box center [86, 49] width 15 height 7
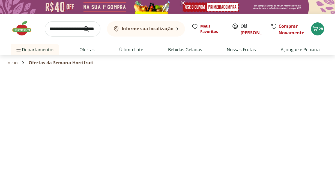
select select "**********"
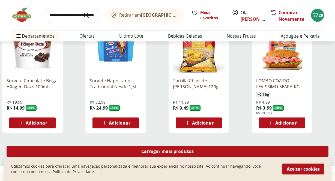
scroll to position [326, 0]
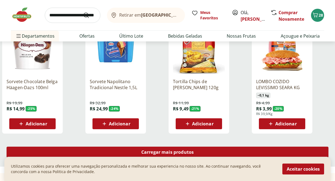
click at [172, 152] on span "Carregar mais produtos" at bounding box center [167, 152] width 53 height 4
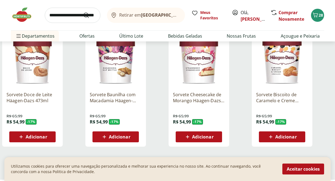
scroll to position [738, 0]
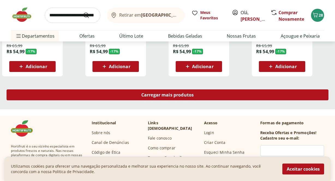
click at [164, 95] on span "Carregar mais produtos" at bounding box center [167, 95] width 53 height 4
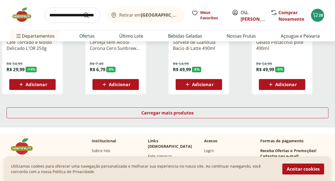
scroll to position [1104, 0]
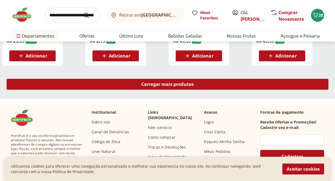
click at [162, 87] on div "Carregar mais produtos" at bounding box center [168, 84] width 322 height 11
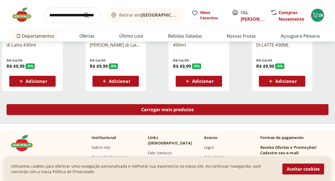
scroll to position [1435, 0]
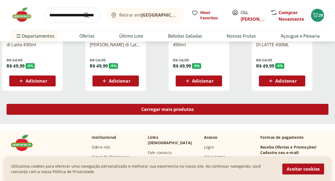
click at [156, 110] on span "Carregar mais produtos" at bounding box center [167, 109] width 53 height 4
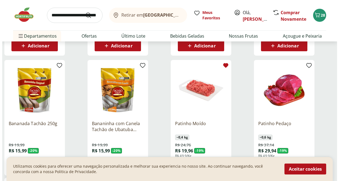
scroll to position [397, 0]
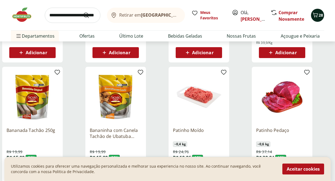
click at [319, 13] on span "28" at bounding box center [320, 15] width 4 height 5
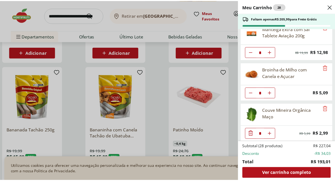
scroll to position [249, 0]
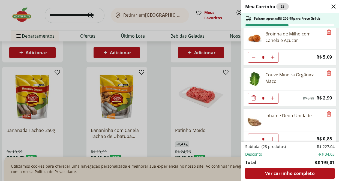
click at [234, 50] on div "Meu Carrinho 28 Faltam apenas R$ 205,99 para Frete Grátis Biscoito Wafer tipo R…" at bounding box center [169, 90] width 339 height 181
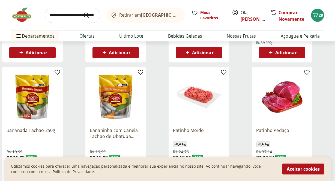
click at [23, 14] on img at bounding box center [24, 15] width 27 height 16
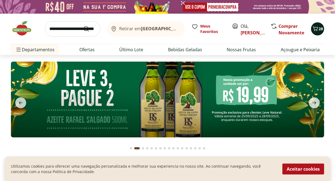
click at [317, 29] on icon "Carrinho" at bounding box center [315, 28] width 5 height 5
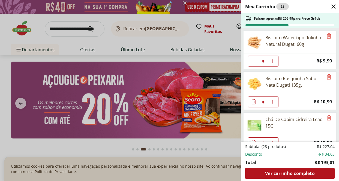
click at [229, 59] on div "Meu Carrinho 28 Faltam apenas R$ 205,99 para Frete Grátis Biscoito Wafer tipo R…" at bounding box center [169, 90] width 339 height 181
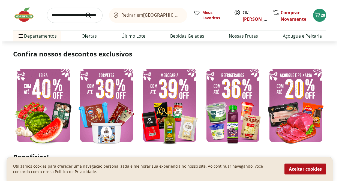
scroll to position [124, 0]
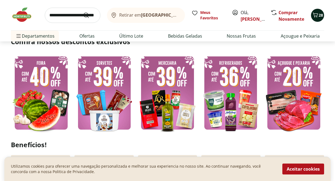
click at [319, 13] on span "28" at bounding box center [320, 15] width 4 height 5
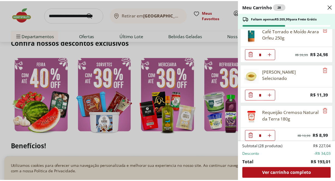
scroll to position [543, 0]
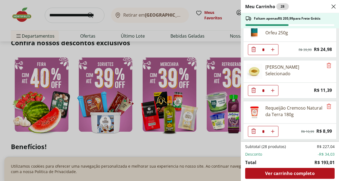
click at [227, 51] on div "Meu Carrinho 28 Faltam apenas R$ 205,99 para Frete Grátis Biscoito Wafer tipo R…" at bounding box center [169, 90] width 339 height 181
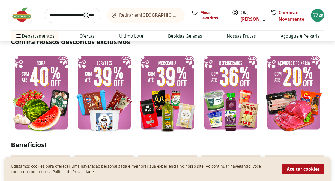
click at [87, 15] on icon "Submit Search" at bounding box center [86, 15] width 7 height 7
click at [76, 16] on input "search" at bounding box center [73, 15] width 56 height 15
type input "*****"
click at [83, 12] on button "Submit Search" at bounding box center [89, 15] width 13 height 7
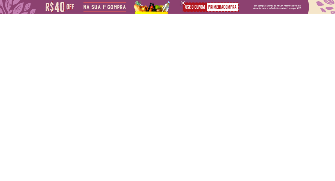
select select "**********"
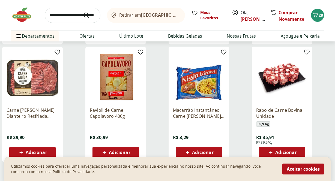
scroll to position [402, 0]
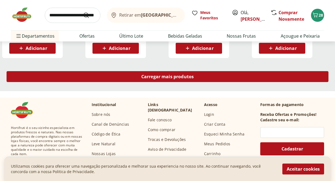
click at [169, 76] on span "Carregar mais produtos" at bounding box center [167, 76] width 53 height 4
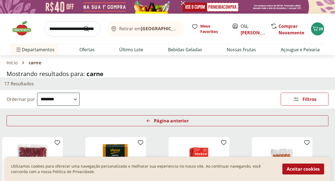
click at [72, 31] on input "search" at bounding box center [73, 28] width 56 height 15
type input "**********"
click at [83, 26] on button "Submit Search" at bounding box center [89, 29] width 13 height 7
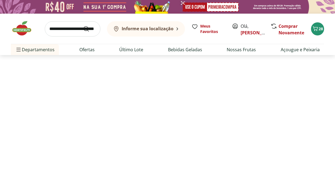
select select "**********"
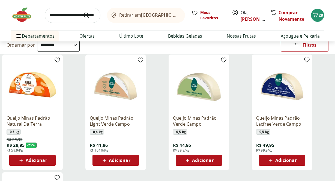
scroll to position [58, 0]
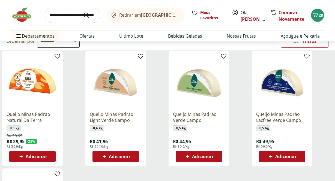
click at [48, 157] on div "Adicionar" at bounding box center [33, 157] width 38 height 10
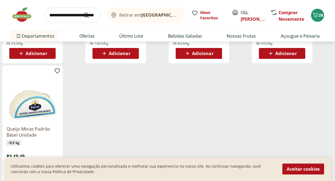
scroll to position [0, 0]
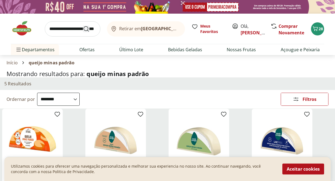
click at [86, 29] on icon "Submit Search" at bounding box center [86, 29] width 7 height 7
click at [77, 29] on input "search" at bounding box center [73, 28] width 56 height 15
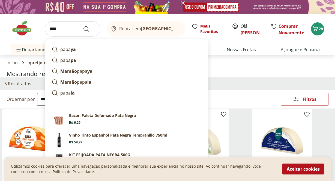
type input "****"
click at [83, 26] on button "Submit Search" at bounding box center [89, 29] width 13 height 7
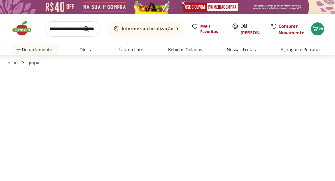
select select "**********"
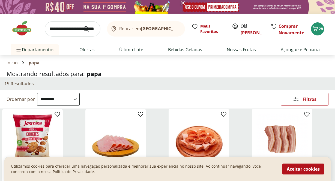
click at [72, 26] on input "search" at bounding box center [73, 28] width 56 height 15
type input "******"
click at [83, 26] on button "Submit Search" at bounding box center [89, 29] width 13 height 7
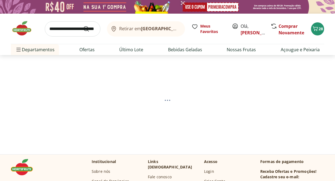
select select "**********"
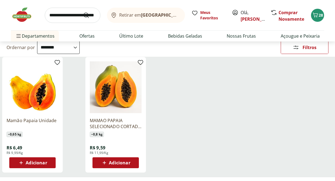
scroll to position [54, 0]
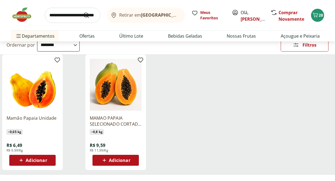
click at [52, 162] on button "Adicionar" at bounding box center [32, 160] width 46 height 11
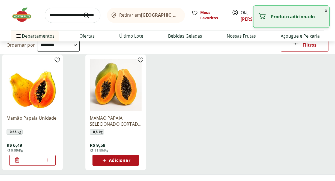
click at [49, 158] on icon at bounding box center [47, 160] width 7 height 7
type input "*"
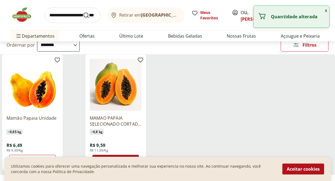
click at [88, 14] on use "Submit Search" at bounding box center [86, 15] width 7 height 7
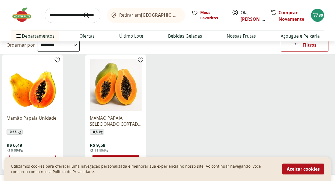
click at [75, 16] on input "search" at bounding box center [73, 15] width 56 height 15
type input "******"
click at [83, 12] on button "Submit Search" at bounding box center [89, 15] width 13 height 7
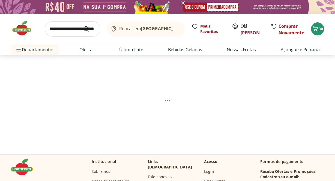
select select "**********"
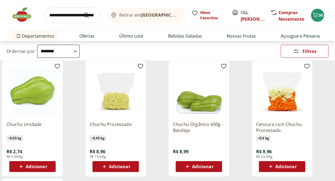
scroll to position [53, 0]
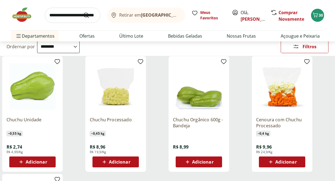
click at [48, 159] on div "Adicionar" at bounding box center [33, 162] width 38 height 10
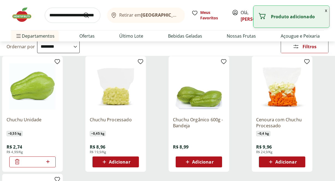
click at [49, 161] on icon at bounding box center [47, 161] width 3 height 3
type input "*"
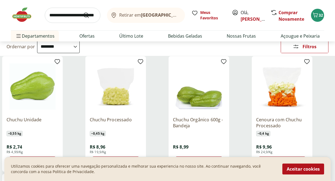
click at [244, 54] on div "**********" at bounding box center [167, 46] width 335 height 19
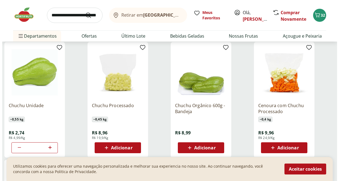
scroll to position [100, 0]
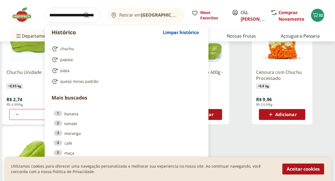
click at [74, 17] on input "search" at bounding box center [73, 15] width 56 height 15
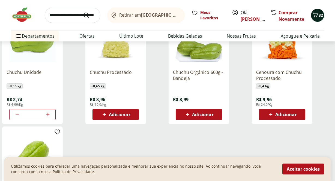
click at [320, 17] on span "32" at bounding box center [320, 15] width 4 height 5
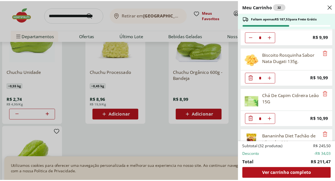
scroll to position [0, 0]
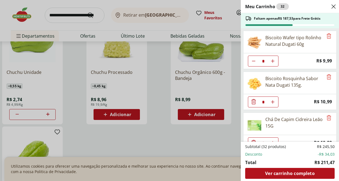
click at [91, 17] on div "Meu Carrinho 32 Faltam apenas R$ 187,53 para Frete Grátis Biscoito Wafer tipo R…" at bounding box center [169, 90] width 339 height 181
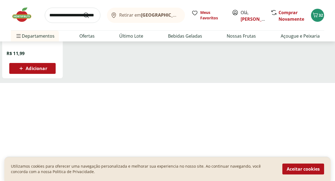
scroll to position [270, 0]
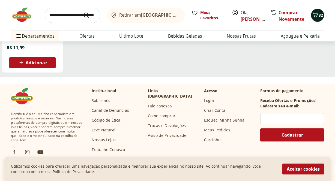
drag, startPoint x: 325, startPoint y: 13, endPoint x: 322, endPoint y: 14, distance: 3.6
click at [325, 13] on div "Retirar em Rio de Janeiro/RJ Meus Favoritos Olá, Anna Comprar Novamente 32 Depa…" at bounding box center [167, 20] width 335 height 41
click at [315, 15] on icon "Carrinho" at bounding box center [315, 15] width 7 height 7
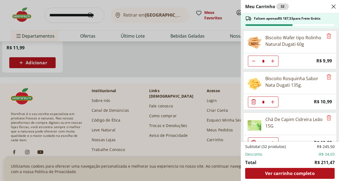
drag, startPoint x: 201, startPoint y: 63, endPoint x: 155, endPoint y: 38, distance: 52.6
click at [195, 62] on div "Meu Carrinho 32 Faltam apenas R$ 187,53 para Frete Grátis Biscoito Wafer tipo R…" at bounding box center [169, 90] width 339 height 181
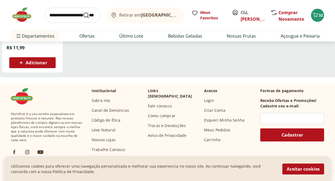
click at [91, 17] on button "Submit Search" at bounding box center [89, 15] width 13 height 7
click at [66, 17] on input "search" at bounding box center [73, 15] width 56 height 15
type input "***"
click at [83, 12] on button "Submit Search" at bounding box center [89, 15] width 13 height 7
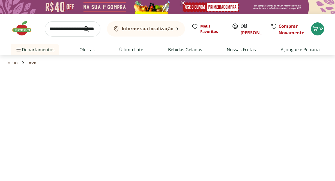
select select "**********"
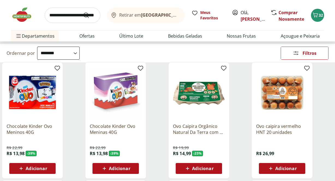
scroll to position [46, 0]
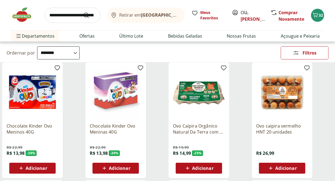
click at [214, 171] on div "Adicionar" at bounding box center [199, 168] width 38 height 10
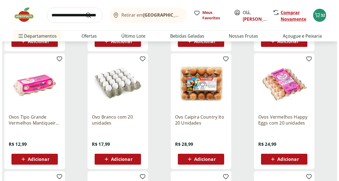
scroll to position [0, 0]
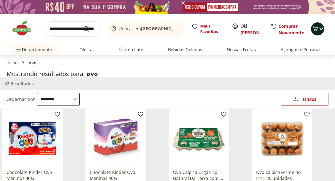
click at [314, 25] on icon "Carrinho" at bounding box center [315, 28] width 7 height 7
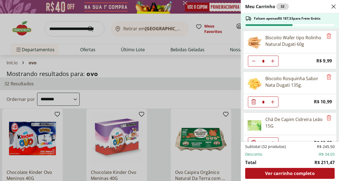
click at [214, 69] on div "Meu Carrinho 32 Faltam apenas R$ 187,53 para Frete Grátis Biscoito Wafer tipo R…" at bounding box center [169, 90] width 339 height 181
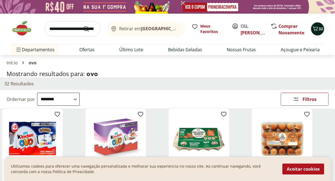
click at [311, 29] on button "32" at bounding box center [317, 28] width 13 height 13
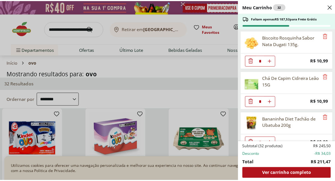
scroll to position [47, 0]
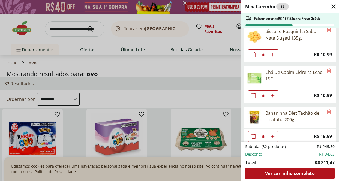
click at [197, 69] on div "Meu Carrinho 32 Faltam apenas R$ 187,53 para Frete Grátis Biscoito Wafer tipo R…" at bounding box center [169, 90] width 339 height 181
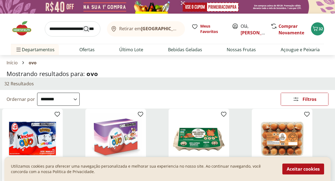
click at [83, 29] on icon "Submit Search" at bounding box center [86, 29] width 7 height 7
click at [67, 26] on input "search" at bounding box center [73, 28] width 56 height 15
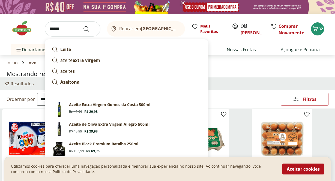
type input "******"
click at [83, 26] on button "Submit Search" at bounding box center [89, 29] width 13 height 7
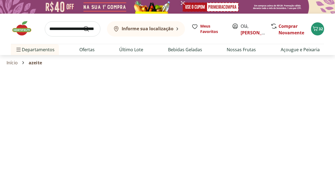
select select "**********"
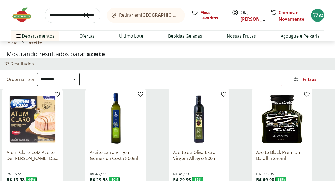
scroll to position [66, 0]
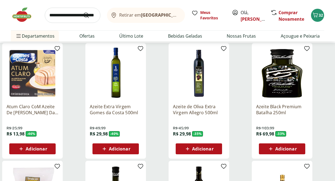
click at [200, 147] on span "Adicionar" at bounding box center [202, 149] width 21 height 4
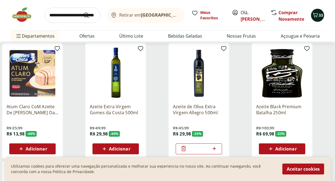
click at [322, 16] on span "33" at bounding box center [320, 15] width 4 height 5
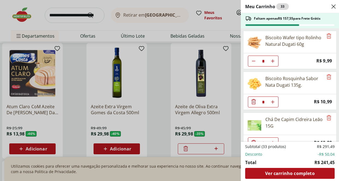
click at [235, 51] on div "Meu Carrinho 33 Faltam apenas R$ 157,55 para Frete Grátis Biscoito Wafer tipo R…" at bounding box center [169, 90] width 339 height 181
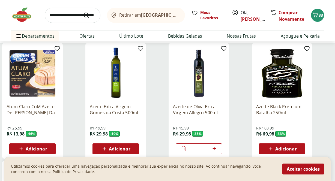
click at [234, 64] on div "Azeite de Oliva Extra Virgem Allegro 500ml R$ 45,99 R$ 29,98 - 35 % *" at bounding box center [208, 101] width 81 height 116
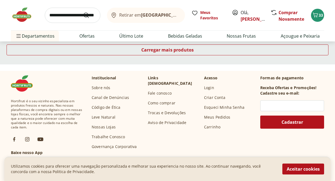
scroll to position [232, 0]
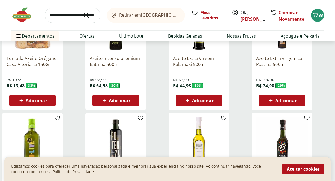
click at [25, 15] on img at bounding box center [24, 15] width 27 height 16
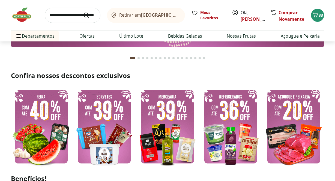
scroll to position [91, 0]
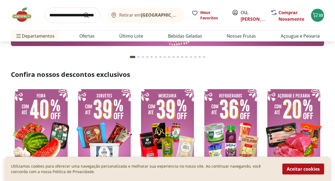
type input "*"
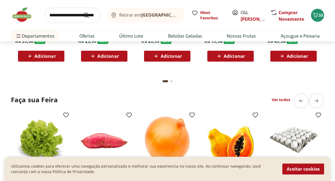
scroll to position [546, 0]
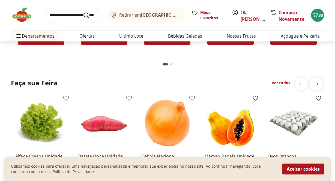
click at [89, 16] on icon "Submit Search" at bounding box center [86, 15] width 7 height 7
click at [72, 13] on input "search" at bounding box center [73, 15] width 56 height 15
type input "*********"
click button "Submit Search" at bounding box center [89, 15] width 13 height 7
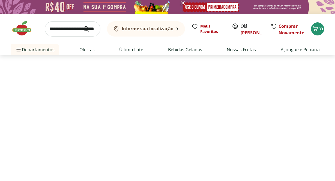
select select "**********"
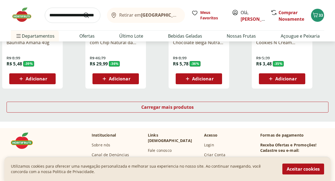
scroll to position [374, 0]
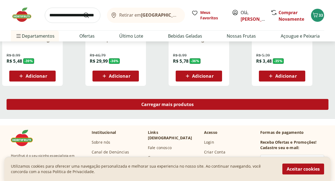
click at [163, 109] on div "Carregar mais produtos" at bounding box center [168, 104] width 322 height 11
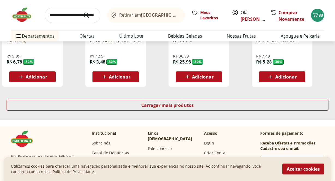
scroll to position [734, 0]
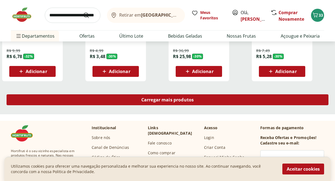
click at [155, 105] on link "Carregar mais produtos" at bounding box center [168, 100] width 322 height 13
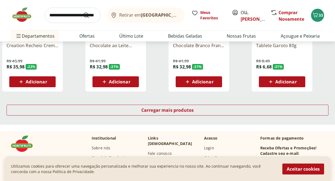
scroll to position [1083, 0]
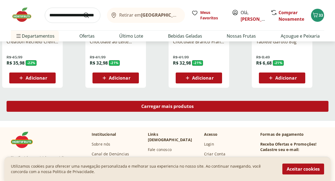
click at [281, 106] on div "Carregar mais produtos" at bounding box center [168, 106] width 322 height 11
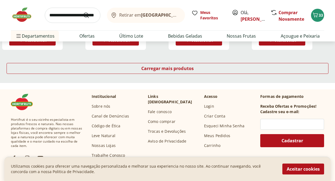
scroll to position [1469, 0]
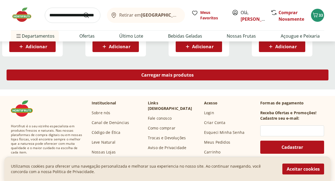
click at [221, 73] on div "Carregar mais produtos" at bounding box center [168, 74] width 322 height 11
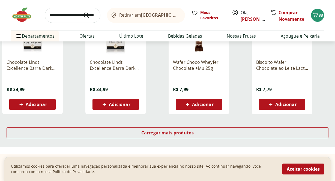
scroll to position [1788, 0]
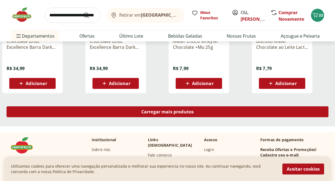
click at [201, 112] on div "Carregar mais produtos" at bounding box center [168, 111] width 322 height 11
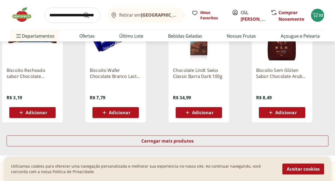
scroll to position [2118, 0]
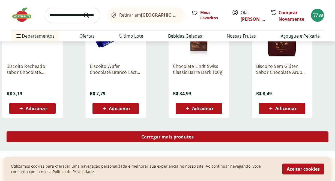
click at [204, 143] on link "Carregar mais produtos" at bounding box center [168, 137] width 322 height 13
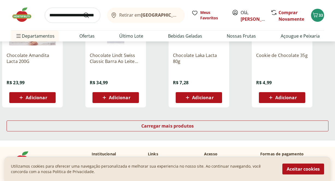
scroll to position [2487, 0]
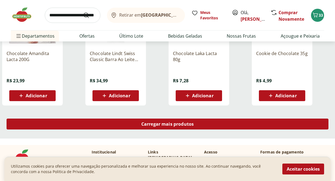
click at [87, 123] on div "Carregar mais produtos" at bounding box center [168, 124] width 322 height 11
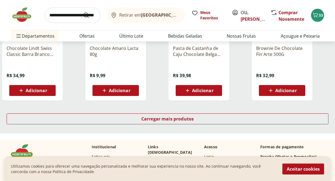
scroll to position [2848, 0]
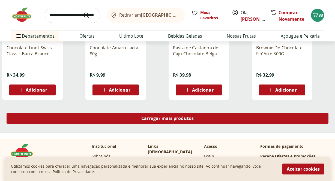
click at [169, 116] on span "Carregar mais produtos" at bounding box center [167, 118] width 53 height 4
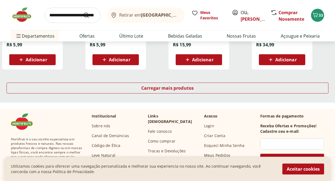
scroll to position [3234, 0]
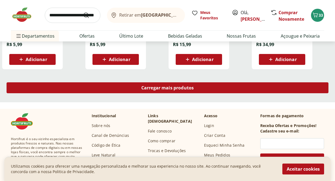
click at [167, 84] on div "Carregar mais produtos" at bounding box center [168, 87] width 322 height 11
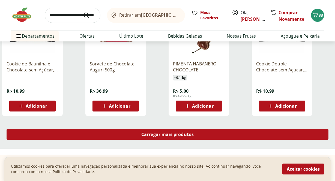
scroll to position [3548, 0]
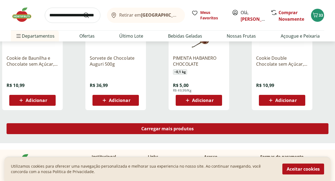
click at [165, 130] on span "Carregar mais produtos" at bounding box center [167, 128] width 53 height 4
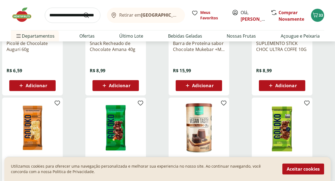
scroll to position [3896, 0]
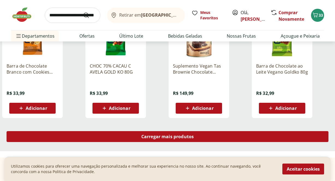
click at [158, 137] on span "Carregar mais produtos" at bounding box center [167, 136] width 53 height 4
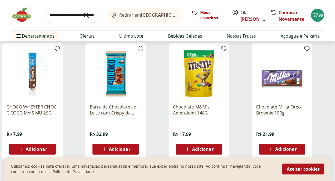
scroll to position [4315, 0]
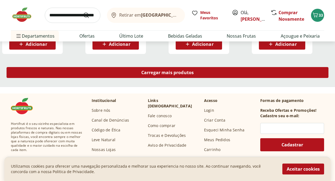
click at [158, 76] on div "Carregar mais produtos" at bounding box center [168, 72] width 322 height 11
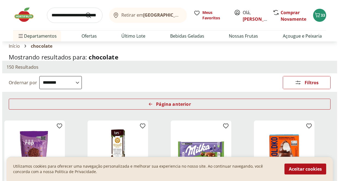
scroll to position [17, 0]
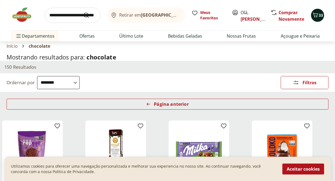
click at [320, 14] on span "33" at bounding box center [320, 15] width 4 height 5
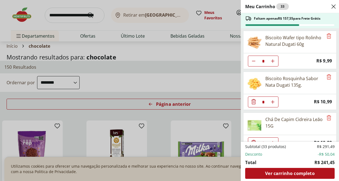
click at [222, 92] on div "Meu Carrinho 33 Faltam apenas R$ 157,55 para Frete Grátis Biscoito Wafer tipo R…" at bounding box center [169, 90] width 339 height 181
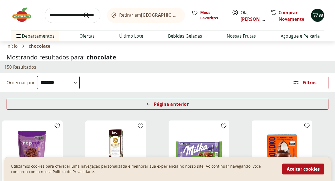
click at [317, 16] on icon "Carrinho" at bounding box center [315, 15] width 7 height 7
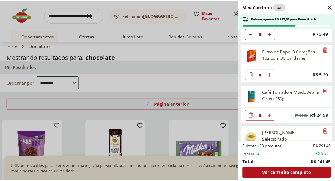
scroll to position [666, 0]
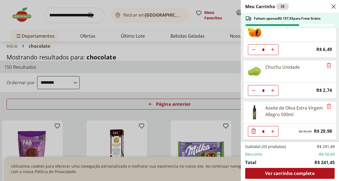
click at [202, 87] on div "Meu Carrinho 33 Faltam apenas R$ 157,55 para Frete Grátis Biscoito Wafer tipo R…" at bounding box center [169, 90] width 339 height 181
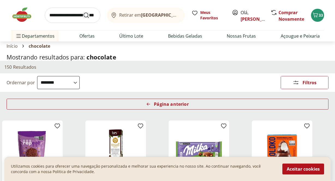
click at [88, 16] on use "Submit Search" at bounding box center [86, 15] width 7 height 7
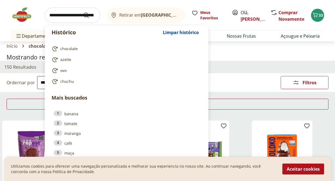
click at [75, 18] on input "search" at bounding box center [73, 15] width 56 height 15
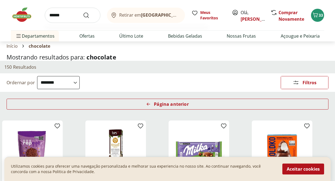
type input "******"
click at [83, 12] on button "Submit Search" at bounding box center [89, 15] width 13 height 7
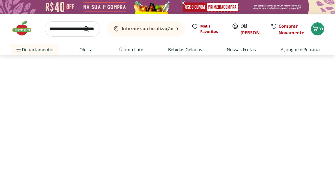
select select "**********"
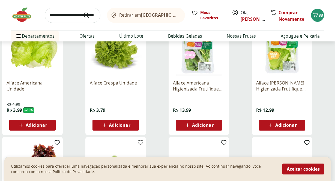
scroll to position [90, 0]
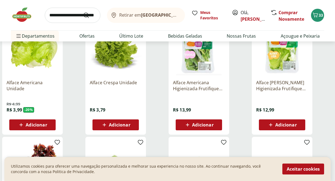
click at [47, 127] on div "Adicionar" at bounding box center [33, 125] width 38 height 10
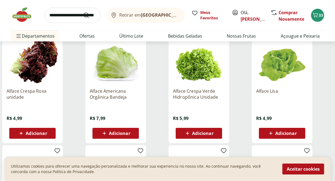
scroll to position [17, 0]
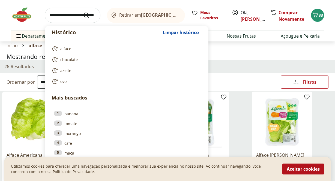
click at [71, 13] on input "search" at bounding box center [73, 15] width 56 height 15
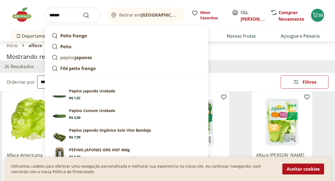
type input "******"
click at [83, 12] on button "Submit Search" at bounding box center [89, 15] width 13 height 7
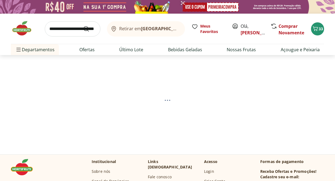
select select "**********"
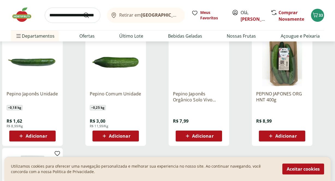
scroll to position [79, 0]
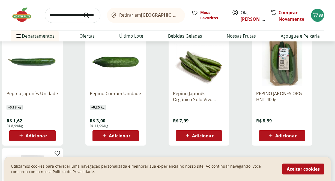
click at [50, 135] on div "Adicionar" at bounding box center [33, 136] width 38 height 10
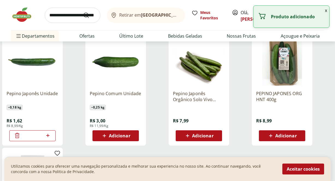
click at [71, 15] on input "search" at bounding box center [73, 15] width 56 height 15
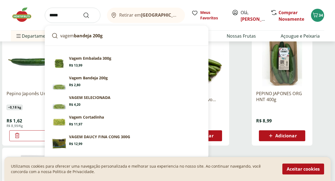
type input "*****"
click at [83, 12] on button "Submit Search" at bounding box center [89, 15] width 13 height 7
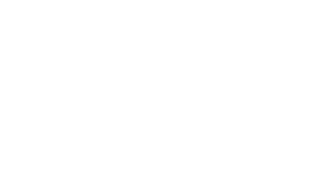
select select "**********"
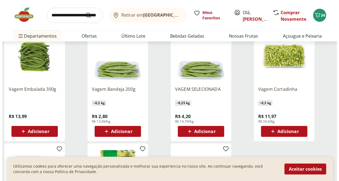
scroll to position [84, 0]
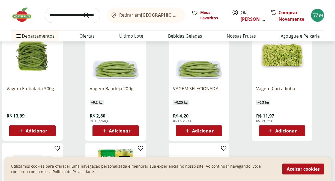
click at [46, 129] on span "Adicionar" at bounding box center [36, 131] width 21 height 4
click at [316, 13] on icon "Carrinho" at bounding box center [315, 15] width 7 height 7
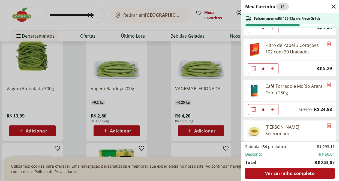
scroll to position [706, 0]
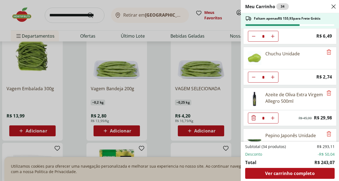
click at [275, 106] on div "Azeite de Oliva Extra Virgem Allegro 500ml" at bounding box center [283, 99] width 80 height 22
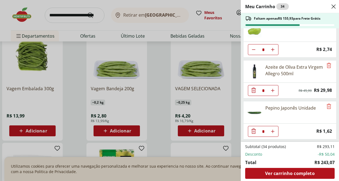
click at [231, 54] on div "Meu Carrinho 34 Faltam apenas R$ 155,93 para Frete Grátis Biscoito Wafer tipo R…" at bounding box center [169, 90] width 339 height 181
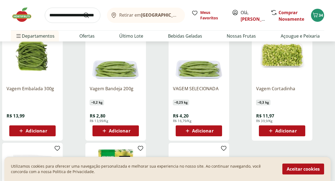
click at [43, 129] on span "Adicionar" at bounding box center [36, 131] width 21 height 4
click at [318, 58] on div "Vagem Cortadinha ~ 0,3 kg R$ 11,97 R$ 39,9/Kg Adicionar" at bounding box center [292, 83] width 81 height 116
click at [317, 17] on icon "Carrinho" at bounding box center [315, 15] width 7 height 7
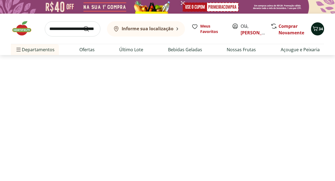
select select "**********"
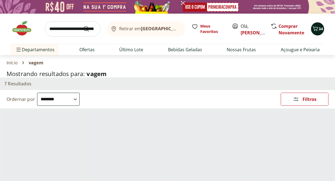
click at [314, 30] on icon "Carrinho" at bounding box center [315, 28] width 5 height 5
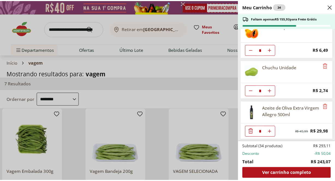
scroll to position [666, 0]
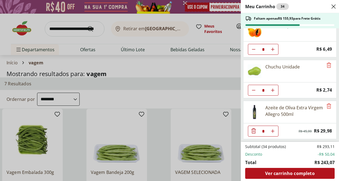
click at [200, 82] on div "Meu Carrinho 34 Faltam apenas R$ 155,93 para Frete Grátis Biscoito Wafer tipo R…" at bounding box center [169, 90] width 339 height 181
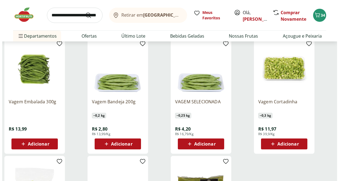
scroll to position [71, 0]
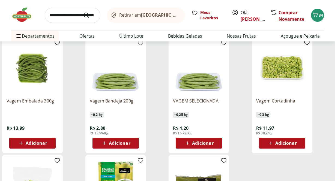
click at [33, 147] on div "Adicionar" at bounding box center [33, 143] width 38 height 10
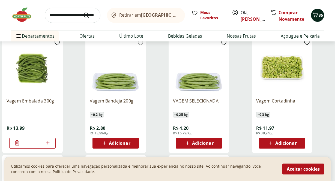
click at [321, 17] on span "35" at bounding box center [320, 15] width 4 height 5
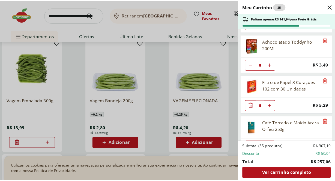
scroll to position [747, 0]
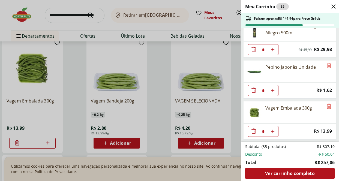
click at [89, 15] on div "Meu Carrinho 35 Faltam apenas R$ 141,94 para Frete Grátis Biscoito Wafer tipo R…" at bounding box center [169, 90] width 339 height 181
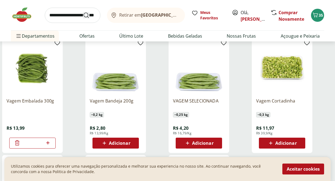
click at [90, 14] on button "Submit Search" at bounding box center [89, 15] width 13 height 7
click at [76, 17] on input "search" at bounding box center [73, 15] width 56 height 15
type input "******"
click at [83, 12] on button "Submit Search" at bounding box center [89, 15] width 13 height 7
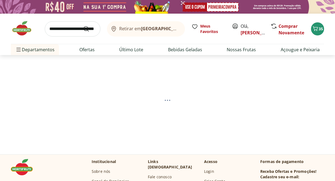
select select "**********"
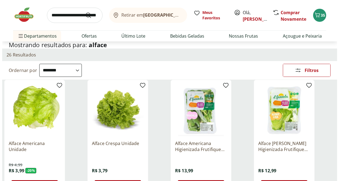
scroll to position [60, 0]
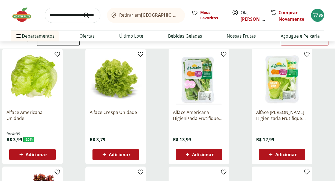
click at [45, 152] on span "Adicionar" at bounding box center [36, 154] width 21 height 4
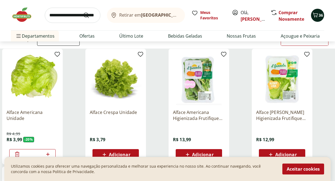
click at [322, 13] on span "36" at bounding box center [320, 15] width 4 height 5
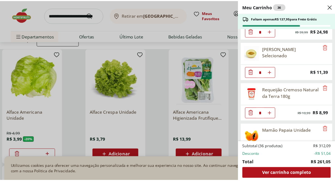
scroll to position [788, 0]
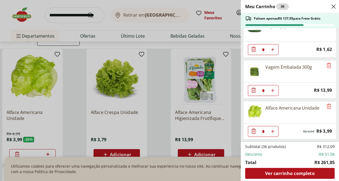
click at [236, 78] on div "Meu Carrinho 36 Faltam apenas R$ 137,95 para Frete Grátis Biscoito Wafer tipo R…" at bounding box center [169, 90] width 339 height 181
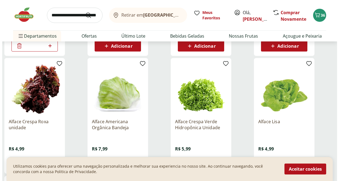
scroll to position [194, 0]
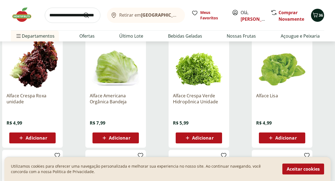
click at [316, 13] on icon "Carrinho" at bounding box center [315, 15] width 7 height 7
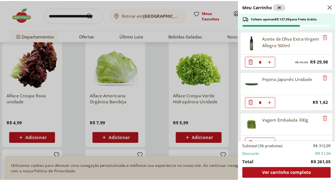
scroll to position [788, 0]
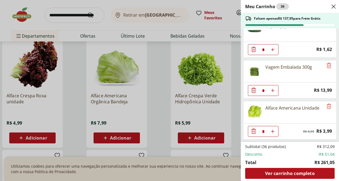
click at [231, 49] on div "Meu Carrinho 36 Faltam apenas R$ 137,95 para Frete Grátis Biscoito Wafer tipo R…" at bounding box center [169, 90] width 339 height 181
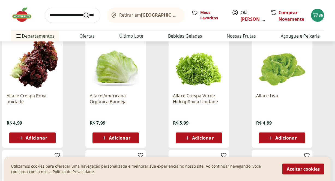
click at [86, 13] on icon "Submit Search" at bounding box center [86, 15] width 7 height 7
click at [72, 13] on input "search" at bounding box center [73, 15] width 56 height 15
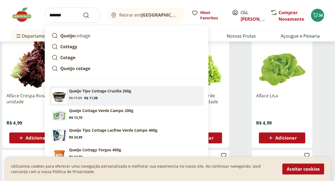
click at [107, 95] on section "Queijo Tipo Cottage Cruzília 200g Original price: R$ 17,99 Price: R$ 11,98" at bounding box center [135, 94] width 132 height 12
type input "**********"
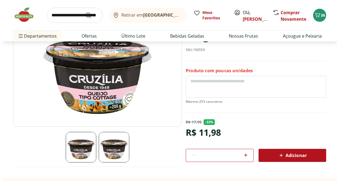
scroll to position [65, 0]
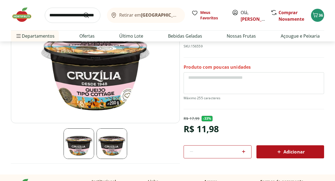
click at [283, 156] on div "Adicionar" at bounding box center [290, 152] width 59 height 10
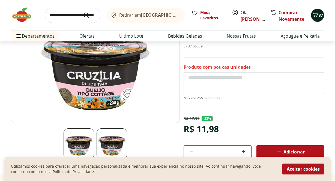
click at [319, 16] on span "37" at bounding box center [320, 15] width 4 height 5
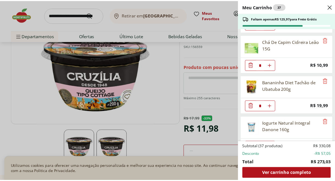
scroll to position [71, 0]
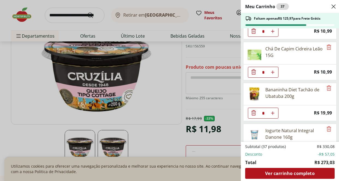
click at [90, 16] on div "Meu Carrinho 37 Faltam apenas R$ 125,97 para Frete Grátis Biscoito Wafer tipo R…" at bounding box center [169, 90] width 339 height 181
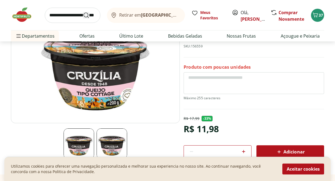
click at [90, 15] on button "Submit Search" at bounding box center [89, 15] width 13 height 7
click at [70, 13] on input "search" at bounding box center [73, 15] width 56 height 15
type input "*******"
click at [83, 12] on button "Submit Search" at bounding box center [89, 15] width 13 height 7
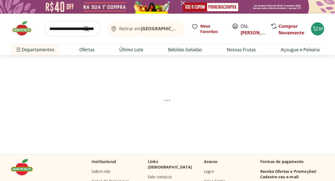
select select "**********"
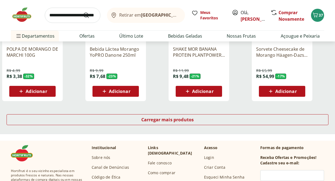
scroll to position [389, 0]
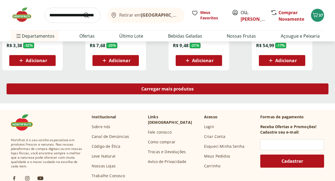
click at [118, 93] on div "Carregar mais produtos" at bounding box center [168, 88] width 322 height 11
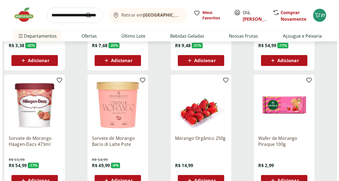
scroll to position [411, 0]
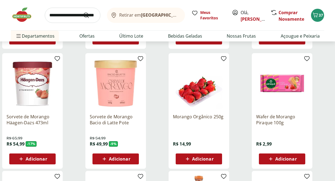
click at [203, 161] on span "Adicionar" at bounding box center [202, 159] width 21 height 4
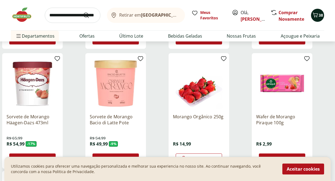
click at [316, 15] on icon "Carrinho" at bounding box center [315, 15] width 7 height 7
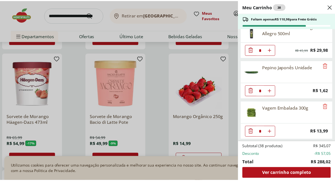
scroll to position [870, 0]
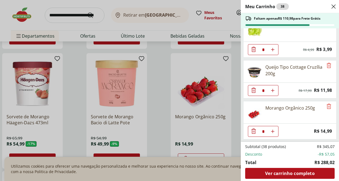
click at [85, 15] on div "Meu Carrinho 38 Faltam apenas R$ 110,98 para Frete Grátis Biscoito Wafer tipo R…" at bounding box center [169, 90] width 339 height 181
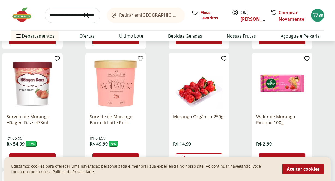
click at [69, 14] on input "search" at bounding box center [73, 15] width 56 height 15
type input "********"
click at [83, 12] on button "Submit Search" at bounding box center [89, 15] width 13 height 7
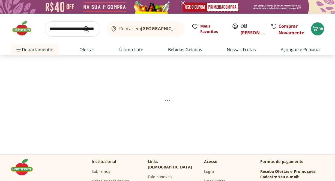
select select "**********"
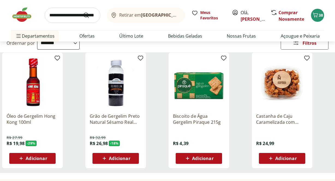
scroll to position [58, 0]
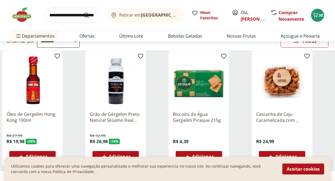
click at [205, 95] on img at bounding box center [199, 81] width 52 height 52
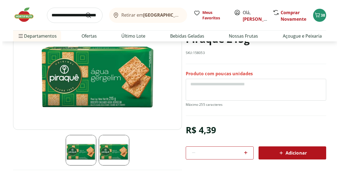
scroll to position [77, 0]
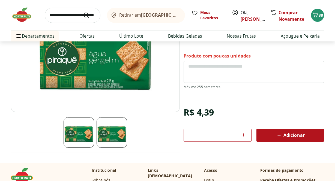
click at [265, 141] on button "Adicionar" at bounding box center [290, 135] width 68 height 13
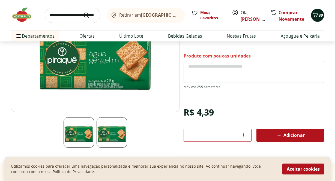
click at [318, 17] on span "39" at bounding box center [320, 15] width 4 height 5
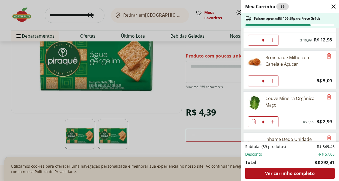
scroll to position [227, 0]
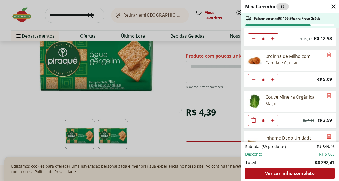
click at [274, 78] on icon "Aumentar Quantidade" at bounding box center [272, 79] width 4 height 4
type input "*"
click at [293, 90] on div "Couve Mineira Orgânica Maço" at bounding box center [283, 101] width 80 height 22
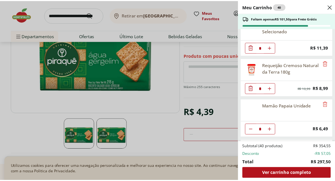
scroll to position [556, 0]
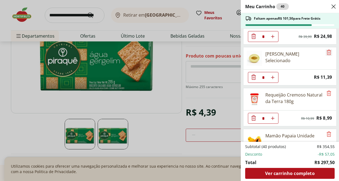
click at [326, 55] on icon "Remove" at bounding box center [328, 52] width 4 height 5
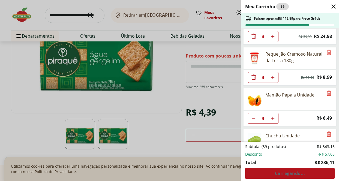
click at [89, 10] on div "Meu Carrinho 39 Faltam apenas R$ 112,89 para Frete Grátis Biscoito Wafer tipo R…" at bounding box center [169, 90] width 339 height 181
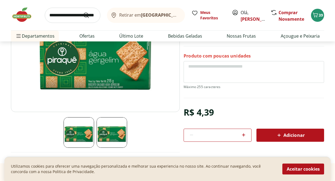
click at [91, 20] on input "search" at bounding box center [73, 15] width 56 height 15
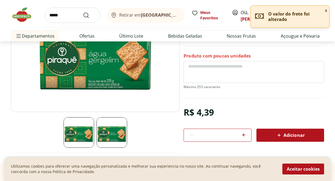
type input "*****"
click at [83, 12] on button "Submit Search" at bounding box center [89, 15] width 13 height 7
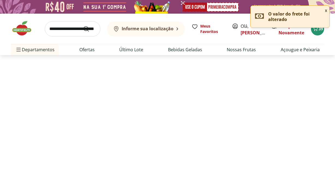
select select "**********"
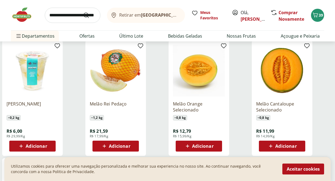
scroll to position [187, 0]
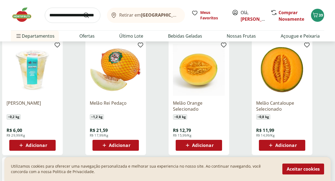
click at [125, 143] on span "Adicionar" at bounding box center [119, 145] width 21 height 4
click at [99, 146] on icon at bounding box center [100, 145] width 7 height 7
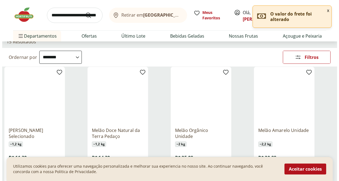
scroll to position [68, 0]
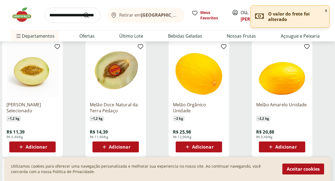
click at [282, 148] on span "Adicionar" at bounding box center [285, 147] width 21 height 4
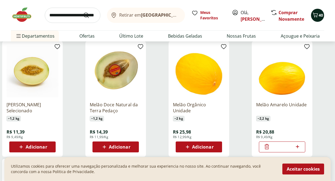
click at [318, 15] on span "40" at bounding box center [320, 15] width 4 height 5
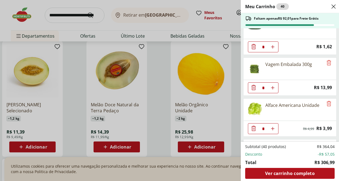
scroll to position [911, 0]
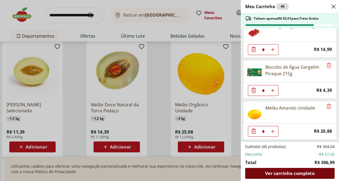
click at [311, 177] on div "Ver carrinho completo" at bounding box center [289, 173] width 89 height 11
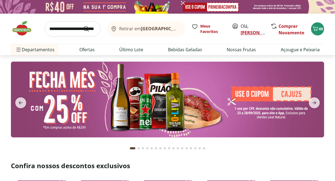
click at [247, 33] on link "[PERSON_NAME]" at bounding box center [257, 33] width 35 height 6
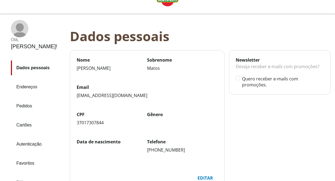
scroll to position [22, 0]
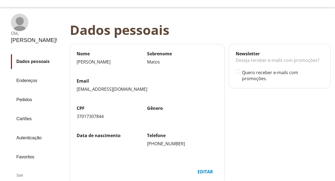
click at [49, 73] on link "Endereços" at bounding box center [38, 80] width 55 height 15
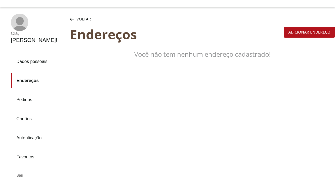
click at [295, 27] on div "Adicionar endereço" at bounding box center [309, 32] width 51 height 10
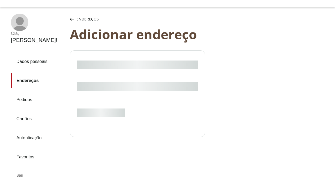
select select "***"
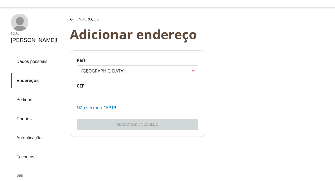
click at [150, 91] on input "CEP" at bounding box center [137, 96] width 121 height 10
type input "*********"
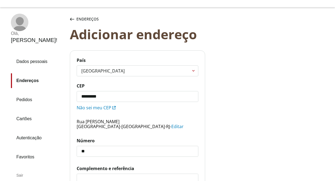
type input "**"
click at [134, 174] on input "Complemento e referência" at bounding box center [137, 179] width 121 height 10
type input "********"
click at [249, 151] on main "**********" at bounding box center [202, 147] width 265 height 206
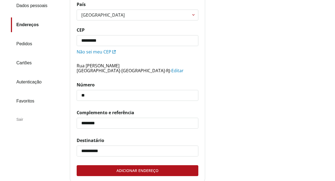
scroll to position [87, 0]
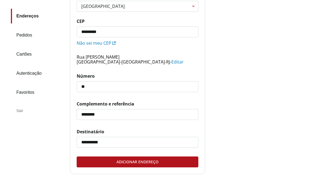
click at [125, 137] on input "**********" at bounding box center [137, 142] width 121 height 10
type input "**********"
click at [149, 157] on div "Adicionar endereço" at bounding box center [137, 162] width 121 height 10
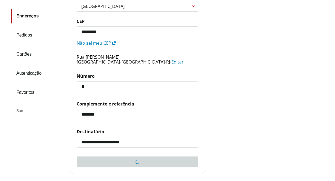
scroll to position [22, 0]
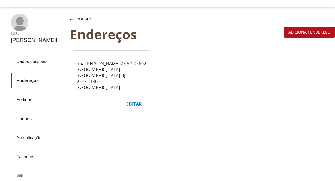
click at [30, 54] on link "Dados pessoais" at bounding box center [38, 61] width 55 height 15
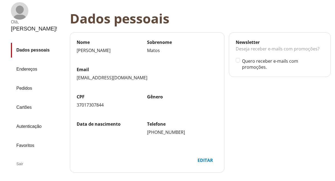
scroll to position [34, 0]
click at [50, 119] on link "Autenticação" at bounding box center [38, 126] width 55 height 15
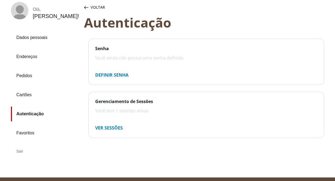
click at [28, 90] on link "Cartões" at bounding box center [45, 94] width 69 height 15
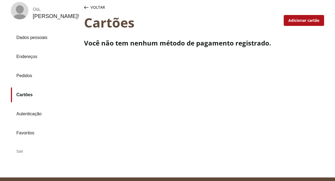
click at [29, 112] on link "Autenticação" at bounding box center [45, 114] width 69 height 15
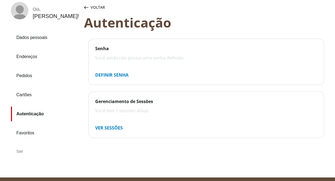
click at [26, 126] on link "Favoritos" at bounding box center [45, 133] width 69 height 15
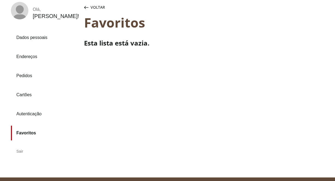
click at [27, 74] on link "Pedidos" at bounding box center [45, 75] width 69 height 15
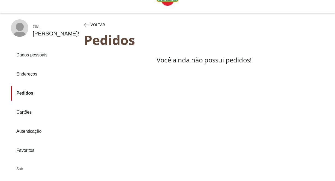
scroll to position [17, 0]
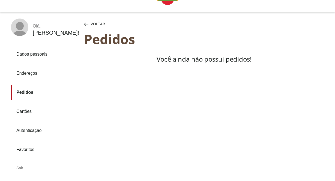
click at [35, 53] on link "Dados pessoais" at bounding box center [45, 54] width 69 height 15
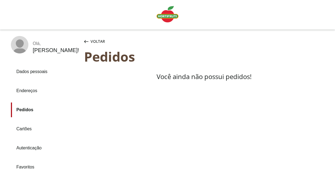
scroll to position [17, 0]
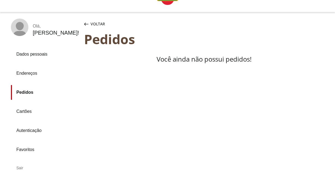
click at [86, 24] on div "Voltar" at bounding box center [94, 24] width 23 height 11
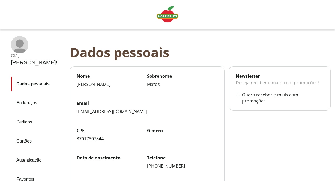
click at [169, 19] on img "Linha de sessão" at bounding box center [167, 14] width 22 height 16
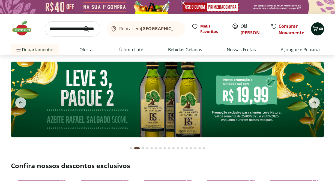
click at [317, 30] on icon "Carrinho" at bounding box center [315, 28] width 7 height 7
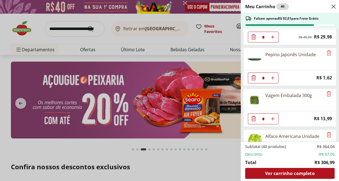
scroll to position [719, 0]
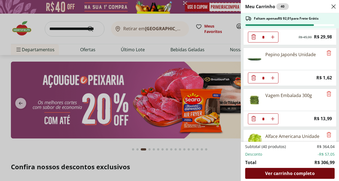
click at [288, 173] on span "Ver carrinho completo" at bounding box center [289, 173] width 49 height 4
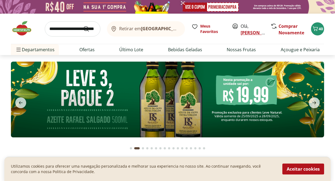
click at [248, 31] on link "[PERSON_NAME]" at bounding box center [257, 33] width 35 height 6
type input "*"
